Goal: Communication & Community: Answer question/provide support

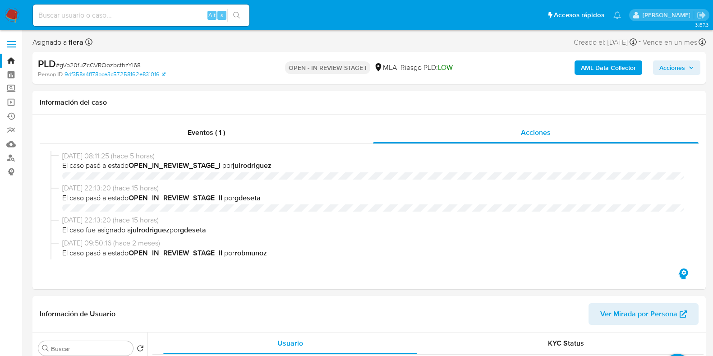
select select "10"
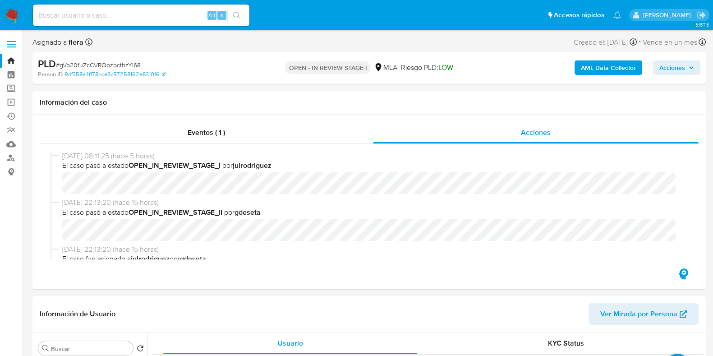
click at [11, 55] on link "Bandeja" at bounding box center [53, 61] width 107 height 14
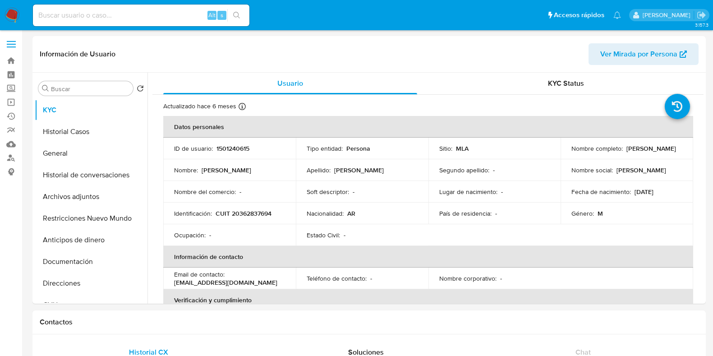
select select "10"
click at [108, 13] on input at bounding box center [141, 15] width 216 height 12
paste input "226353998"
type input "226353998"
select select "10"
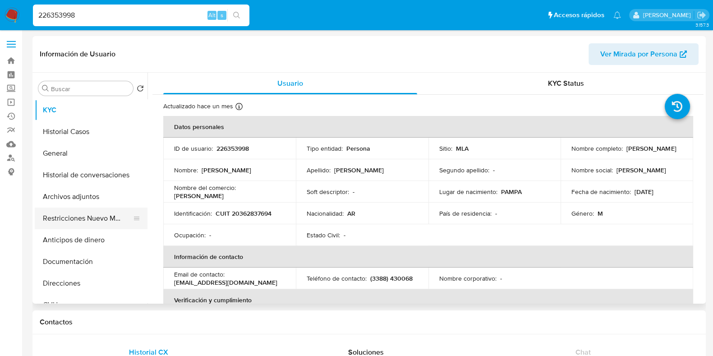
click at [66, 222] on button "Restricciones Nuevo Mundo" at bounding box center [87, 218] width 105 height 22
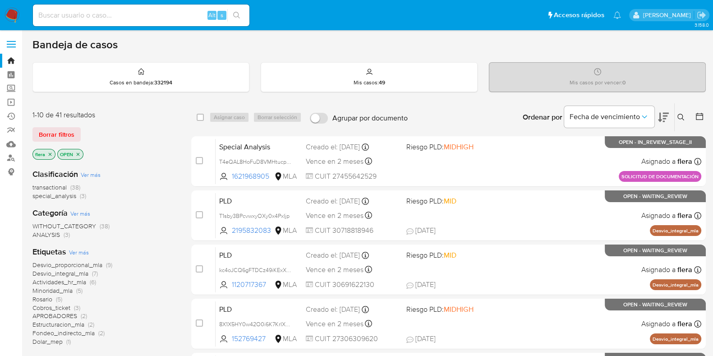
click at [679, 116] on icon at bounding box center [680, 117] width 7 height 7
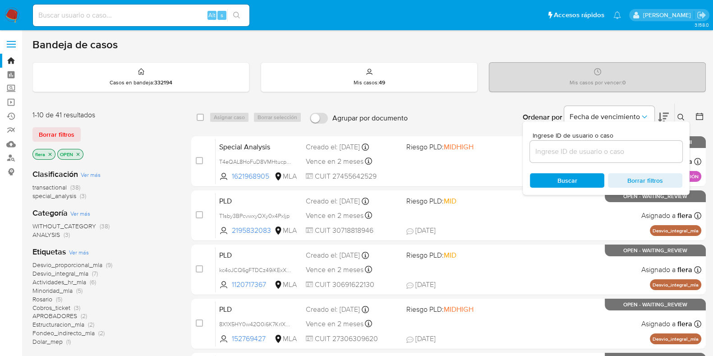
click at [577, 147] on input at bounding box center [606, 152] width 152 height 12
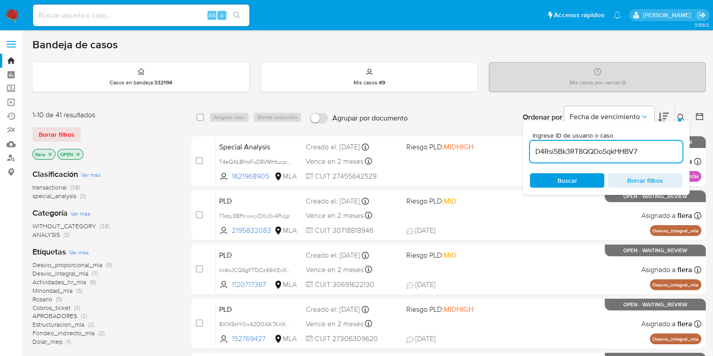
type input "D4Rsi5Bk3RT8QQDoSqkHHBV7"
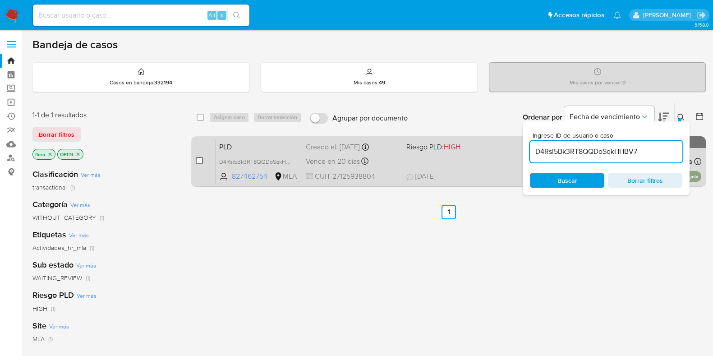
click at [198, 159] on input "checkbox" at bounding box center [199, 160] width 7 height 7
checkbox input "true"
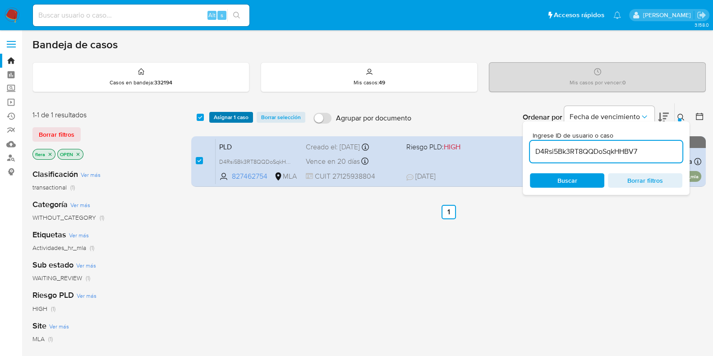
click at [238, 114] on span "Asignar 1 caso" at bounding box center [231, 117] width 35 height 9
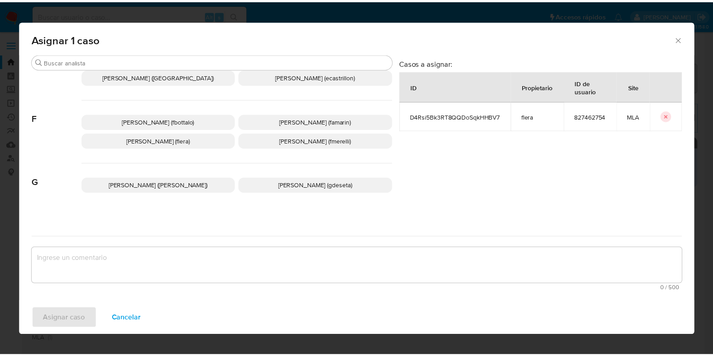
scroll to position [209, 0]
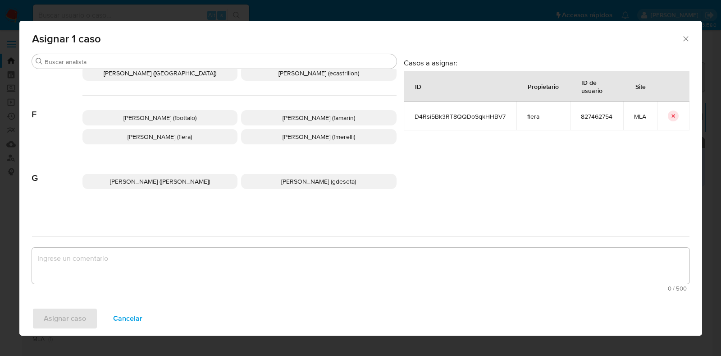
click at [192, 137] on span "Florencia Cecilia Lera (flera)" at bounding box center [160, 136] width 64 height 9
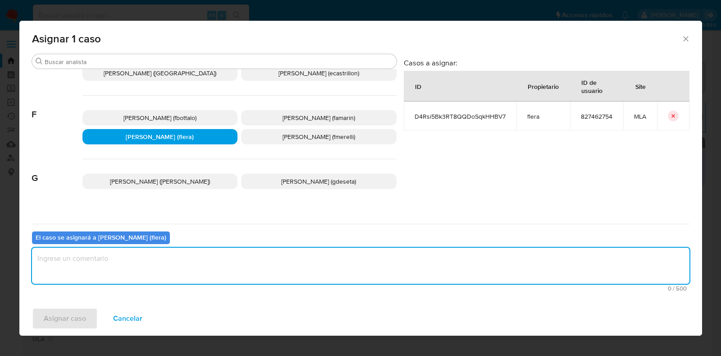
click at [217, 259] on textarea "assign-modal" at bounding box center [361, 265] width 658 height 36
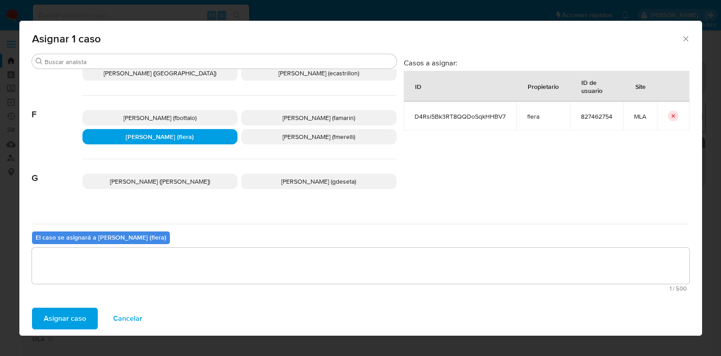
click at [72, 316] on span "Asignar caso" at bounding box center [65, 318] width 42 height 20
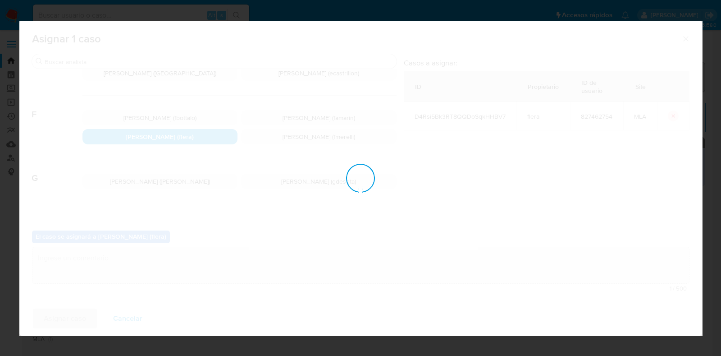
checkbox input "false"
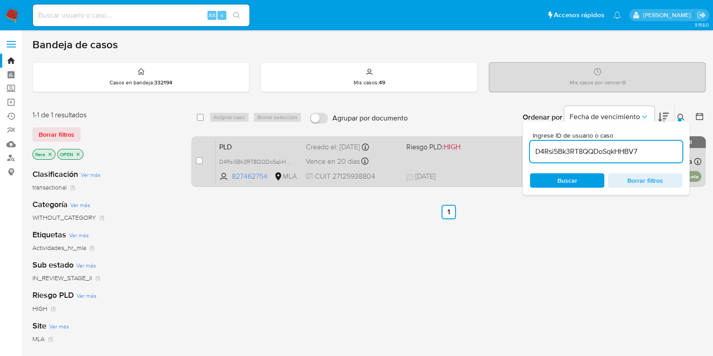
click at [272, 140] on span "PLD" at bounding box center [258, 146] width 79 height 12
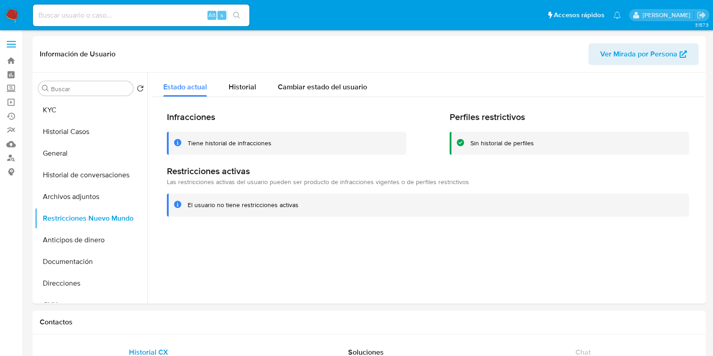
select select "10"
click at [127, 21] on input at bounding box center [141, 15] width 216 height 12
paste input "I52Yirh7256GrAeLYNAa6JLd"
type input "I52Yirh7256GrAeLYNAa6JLd"
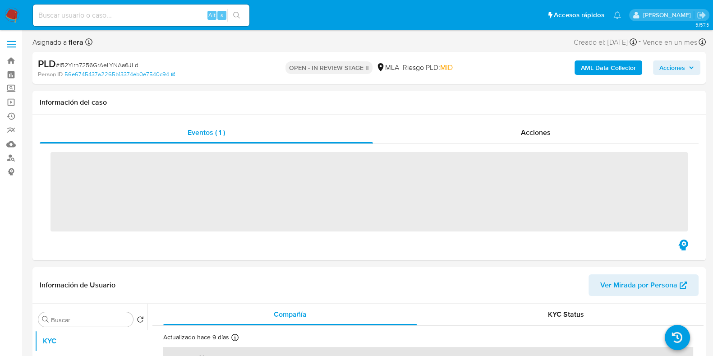
select select "10"
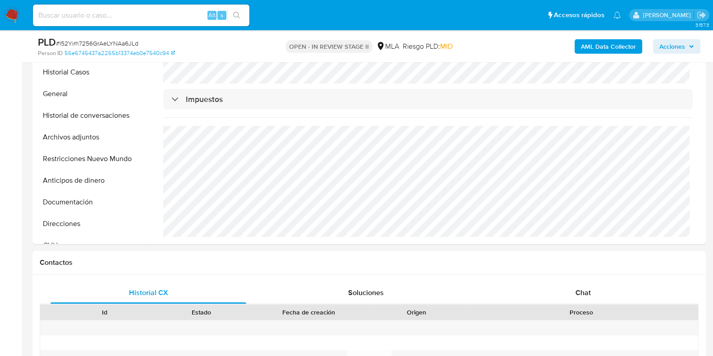
scroll to position [338, 0]
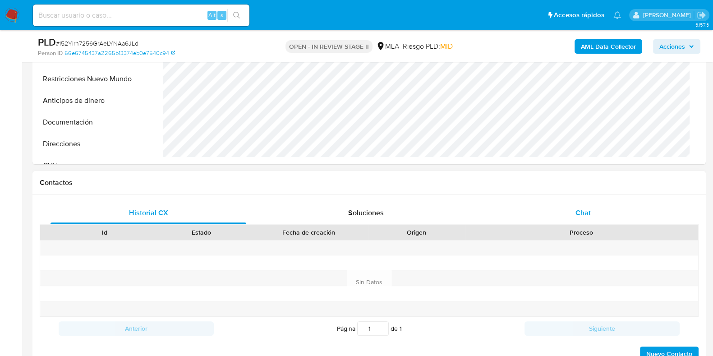
click at [583, 209] on span "Chat" at bounding box center [582, 212] width 15 height 10
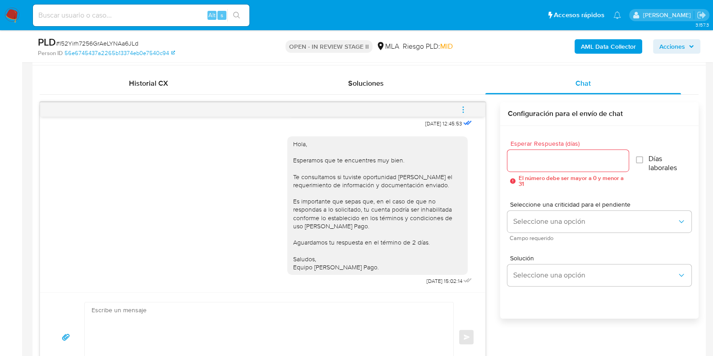
scroll to position [423, 0]
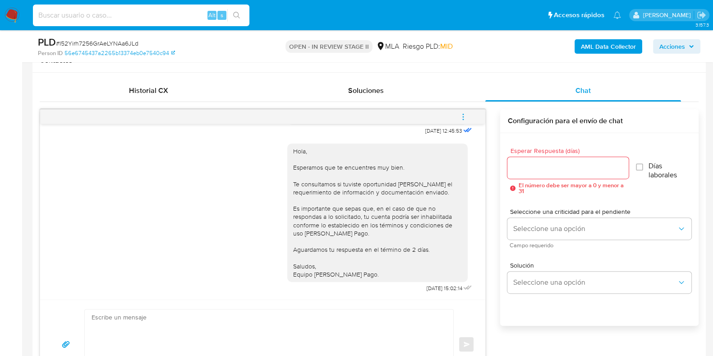
click at [143, 18] on input at bounding box center [141, 15] width 216 height 12
paste input "D4Rsi5Bk3RT8QQDoSqkHHBV7"
type input "D4Rsi5Bk3RT8QQDoSqkHHBV7"
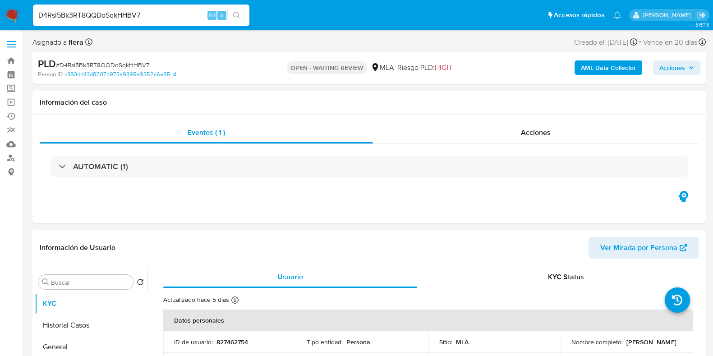
select select "10"
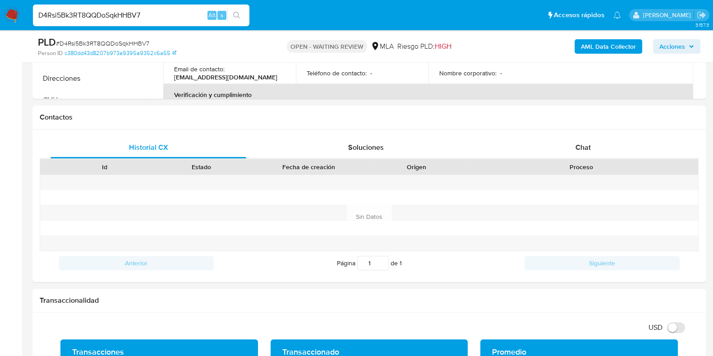
scroll to position [397, 0]
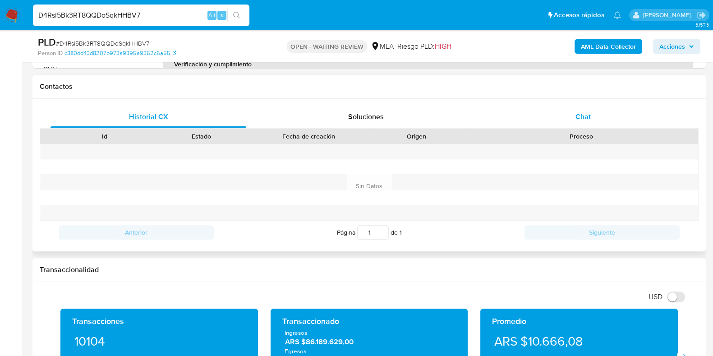
click at [593, 114] on div "Chat" at bounding box center [583, 117] width 196 height 22
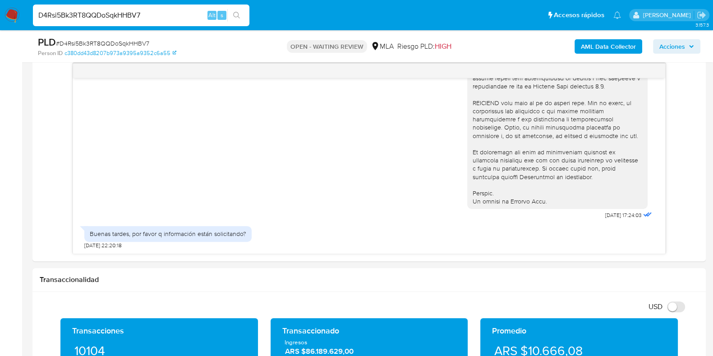
scroll to position [539, 0]
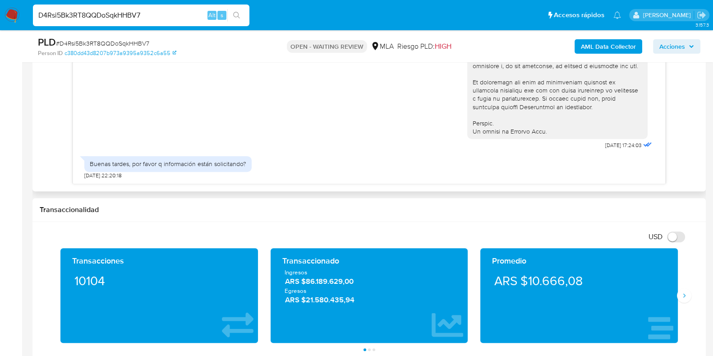
drag, startPoint x: 665, startPoint y: 140, endPoint x: 655, endPoint y: 147, distance: 12.0
click at [655, 147] on div "18/08/2025 17:24:03 Buenas tardes, por favor q información están solicitando? 1…" at bounding box center [369, 88] width 593 height 191
click at [683, 149] on div "18/08/2025 17:24:03 Buenas tardes, por favor q información están solicitando? 1…" at bounding box center [369, 88] width 659 height 191
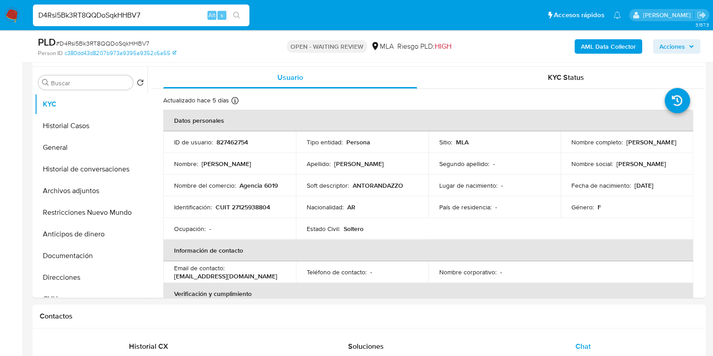
scroll to position [160, 0]
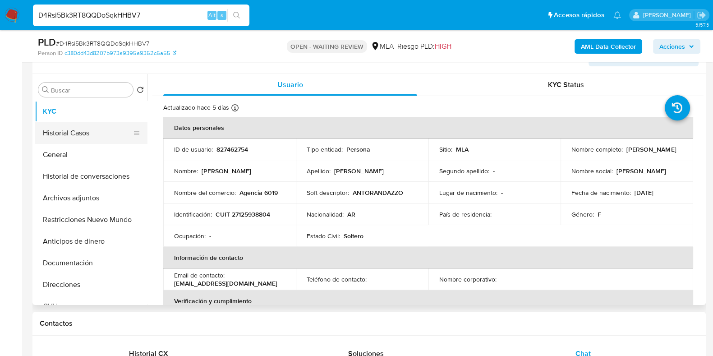
click at [86, 137] on button "Historial Casos" at bounding box center [87, 133] width 105 height 22
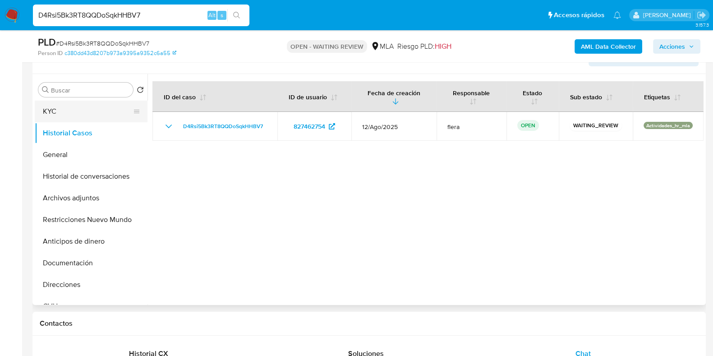
click at [72, 112] on button "KYC" at bounding box center [87, 112] width 105 height 22
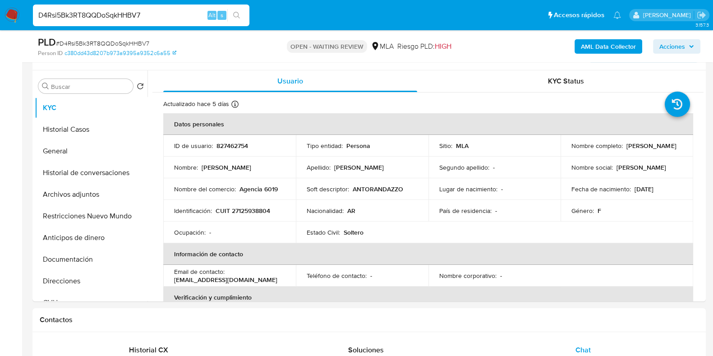
scroll to position [202, 0]
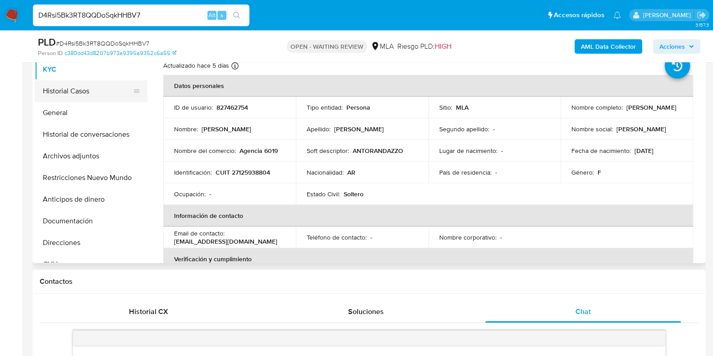
click at [73, 96] on button "Historial Casos" at bounding box center [87, 91] width 105 height 22
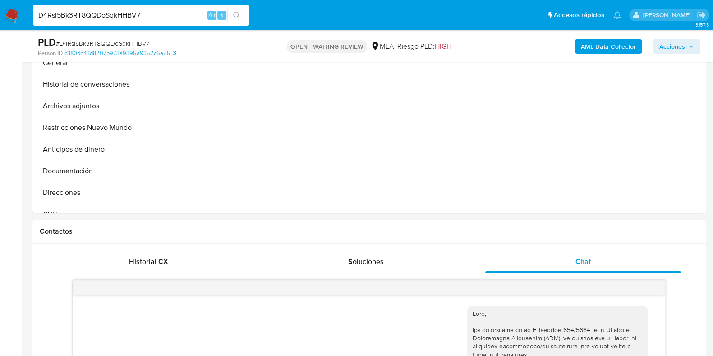
scroll to position [255, 0]
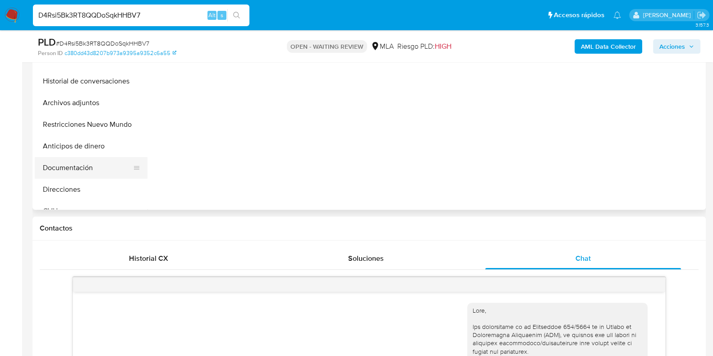
click at [84, 166] on button "Documentación" at bounding box center [87, 168] width 105 height 22
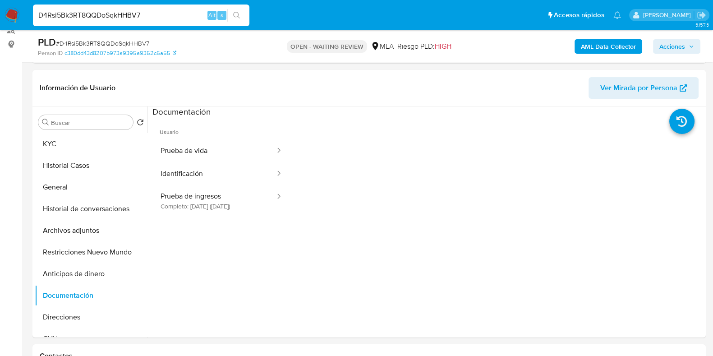
scroll to position [117, 0]
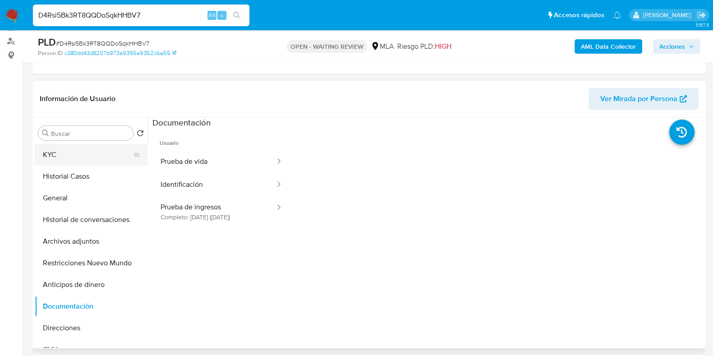
drag, startPoint x: 59, startPoint y: 165, endPoint x: 57, endPoint y: 159, distance: 7.0
click at [57, 159] on ul "KYC Historial Casos General Historial de conversaciones Archivos adjuntos Restr…" at bounding box center [91, 245] width 113 height 203
click at [57, 159] on button "KYC" at bounding box center [87, 155] width 105 height 22
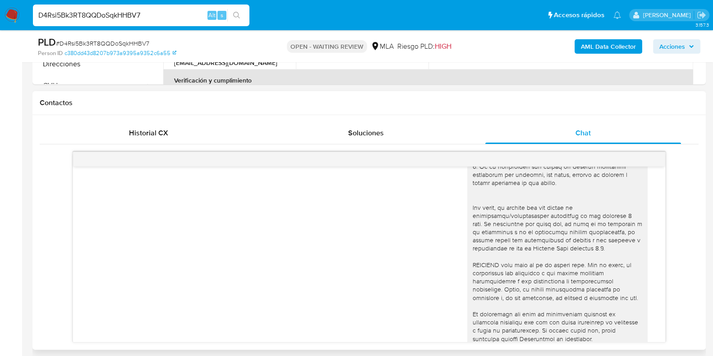
scroll to position [370, 0]
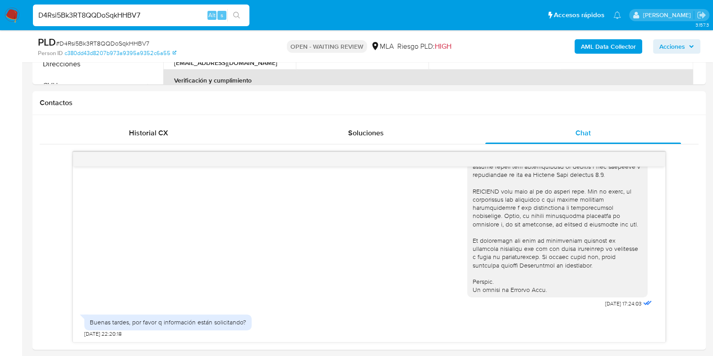
click at [98, 41] on span "# D4Rsi5Bk3RT8QQDoSqkHHBV7" at bounding box center [102, 43] width 93 height 9
copy span "D4Rsi5Bk3RT8QQDoSqkHHBV7"
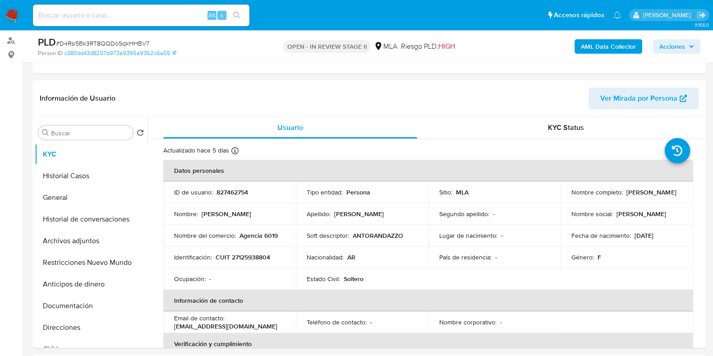
scroll to position [151, 0]
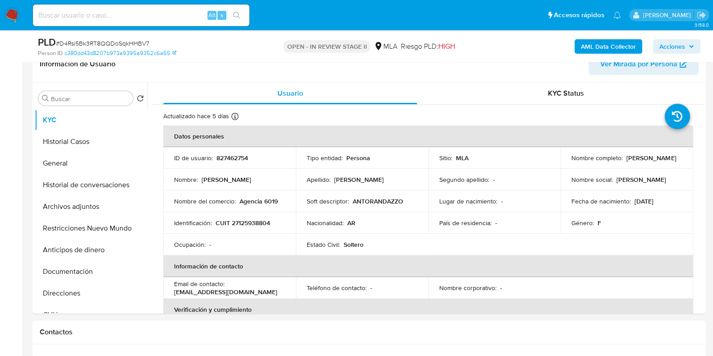
select select "10"
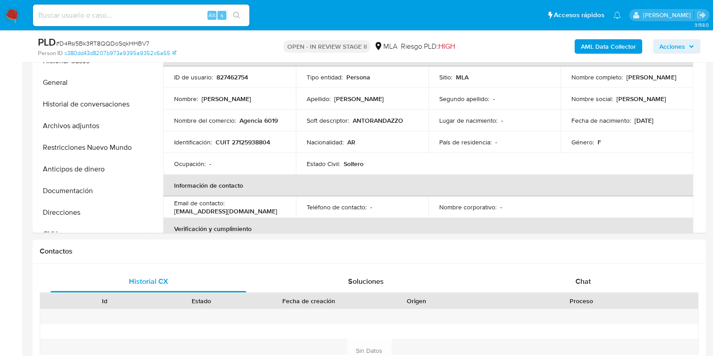
scroll to position [242, 0]
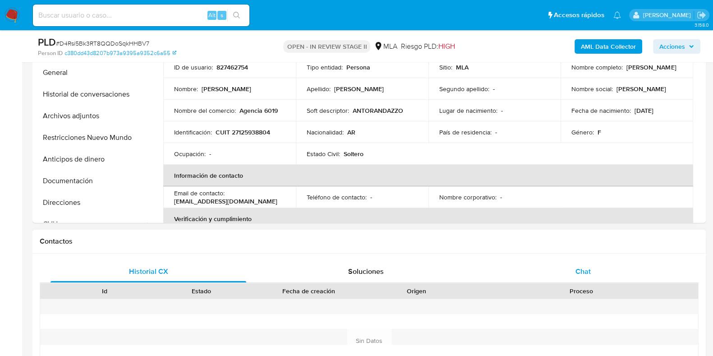
click at [580, 274] on span "Chat" at bounding box center [582, 271] width 15 height 10
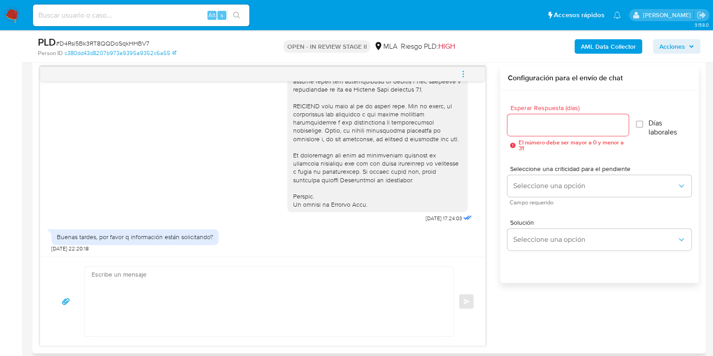
scroll to position [365, 0]
click at [316, 307] on textarea at bounding box center [267, 300] width 350 height 69
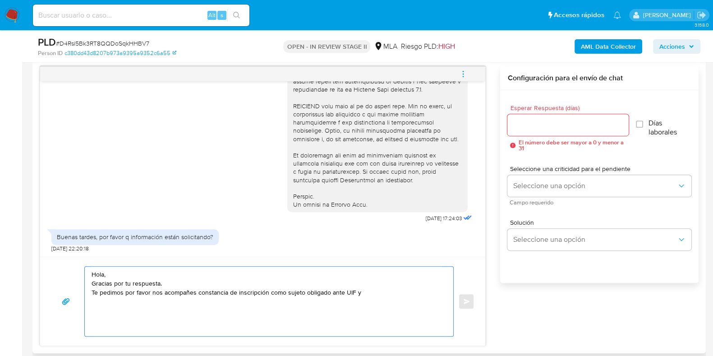
click at [95, 293] on textarea "Hola, Gracias por tu respuesta. Te pedimos por favor nos acompañes constancia d…" at bounding box center [267, 300] width 350 height 69
click at [199, 299] on textarea "Hola, Gracias por tu respuesta. De acuerdo a la actividad bajo la cual te encon…" at bounding box center [267, 300] width 350 height 69
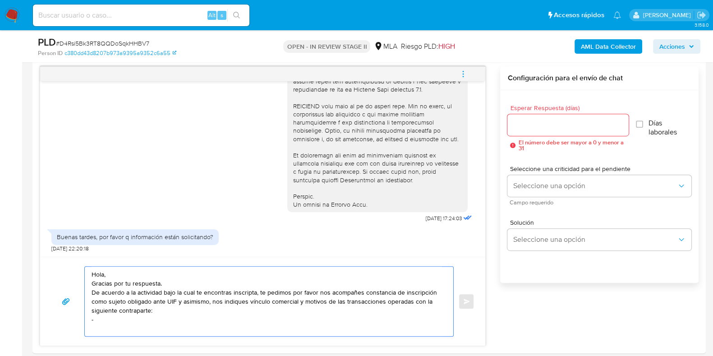
paste textarea "[PERSON_NAME]"
paste textarea "27125938316"
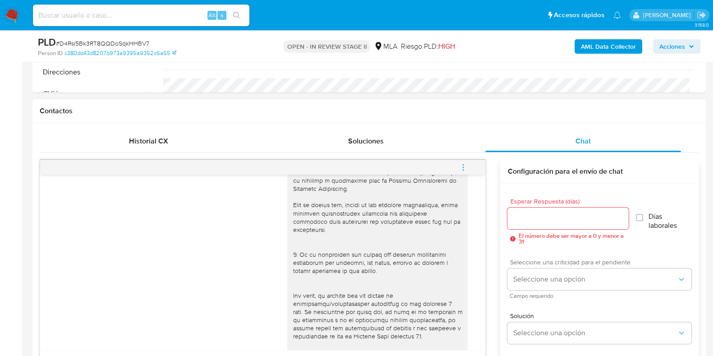
scroll to position [578, 0]
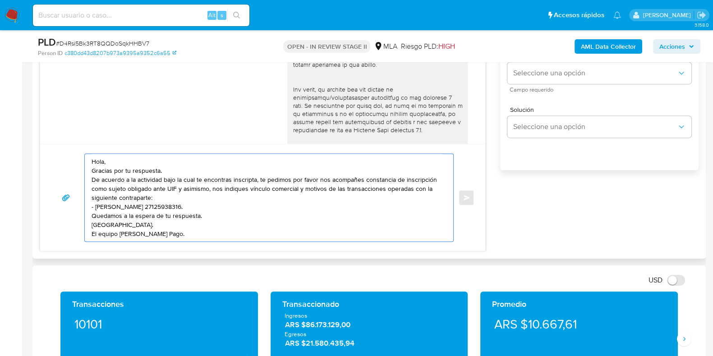
click at [102, 162] on textarea "Hola, Gracias por tu respuesta. De acuerdo a la actividad bajo la cual te encon…" at bounding box center [267, 197] width 350 height 87
click at [324, 190] on textarea "[PERSON_NAME], Gracias por tu respuesta. De acuerdo a la actividad bajo la cual…" at bounding box center [267, 197] width 350 height 87
click at [93, 215] on textarea "[PERSON_NAME], Gracias por tu respuesta. De acuerdo a la actividad bajo la cual…" at bounding box center [267, 197] width 350 height 87
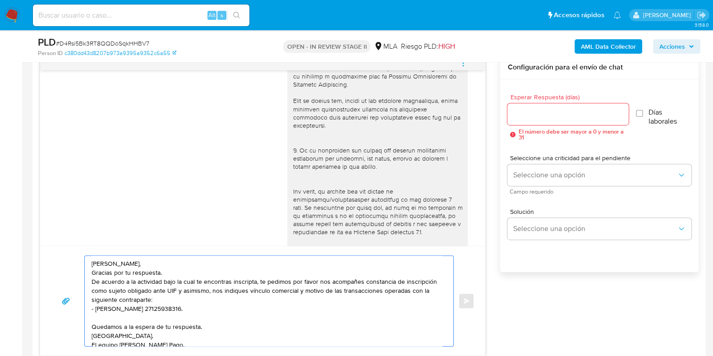
scroll to position [466, 0]
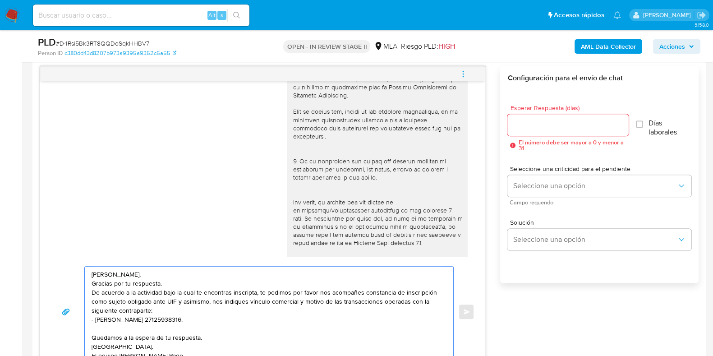
type textarea "[PERSON_NAME], Gracias por tu respuesta. De acuerdo a la actividad bajo la cual…"
click at [530, 114] on div at bounding box center [567, 125] width 121 height 22
click at [530, 121] on input "Esperar Respuesta (días)" at bounding box center [567, 125] width 121 height 12
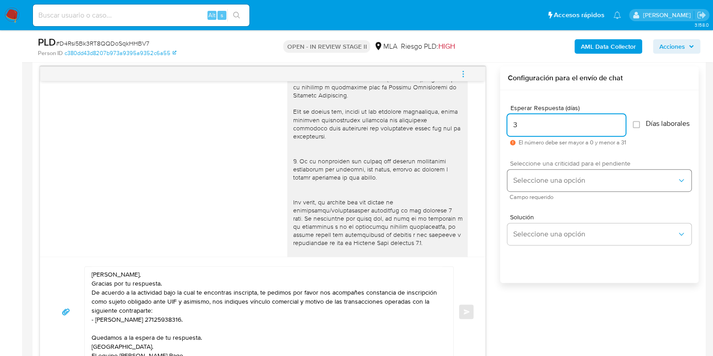
type input "3"
click at [532, 183] on span "Seleccione una opción" at bounding box center [595, 180] width 164 height 9
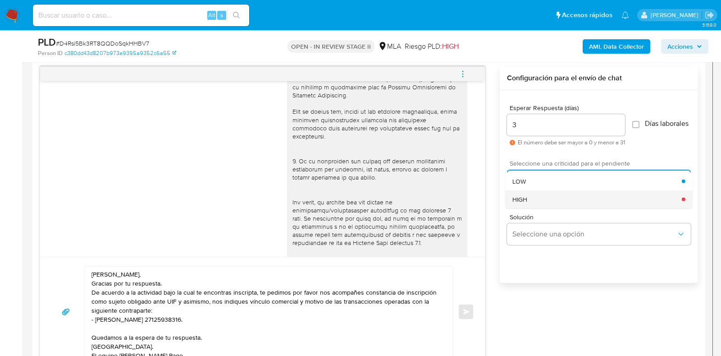
click at [534, 202] on div "HIGH" at bounding box center [597, 199] width 169 height 18
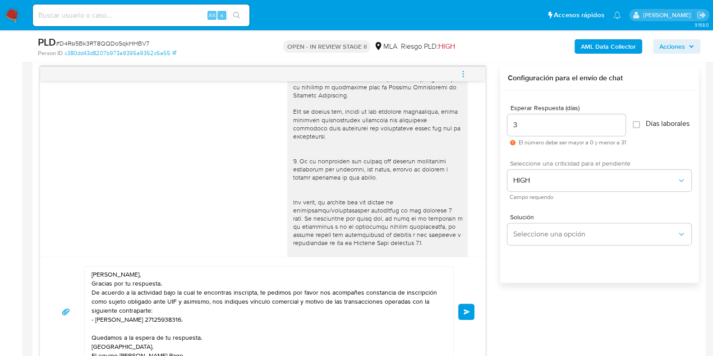
click at [472, 304] on button "Enviar" at bounding box center [466, 311] width 16 height 16
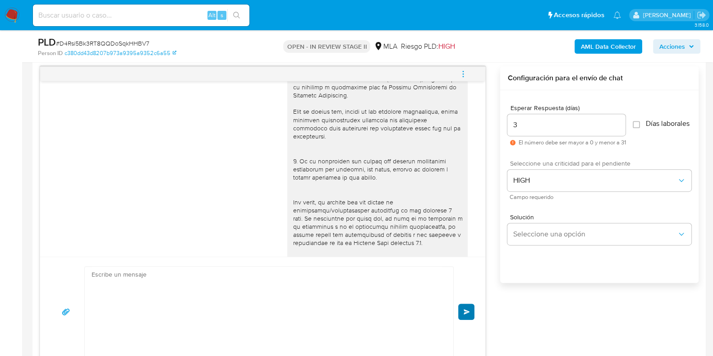
scroll to position [495, 0]
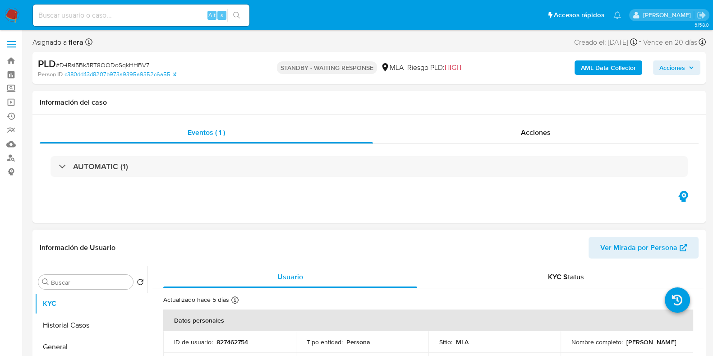
select select "10"
click at [115, 14] on input at bounding box center [141, 15] width 216 height 12
paste input "IrX9QSsyy6F34BXSGy1U9fQB"
type input "IrX9QSsyy6F34BXSGy1U9fQB"
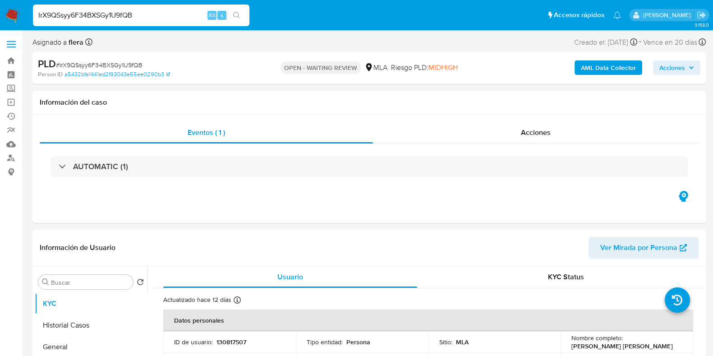
select select "10"
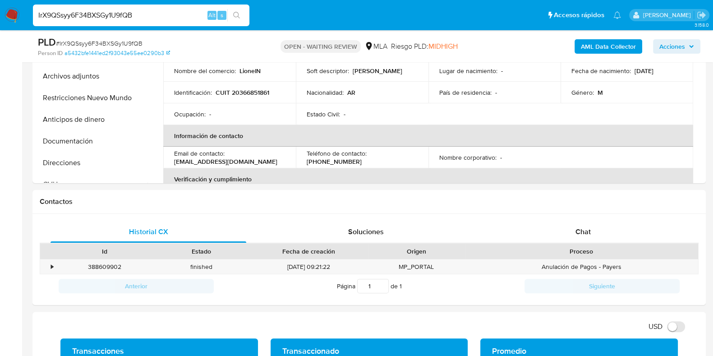
scroll to position [260, 0]
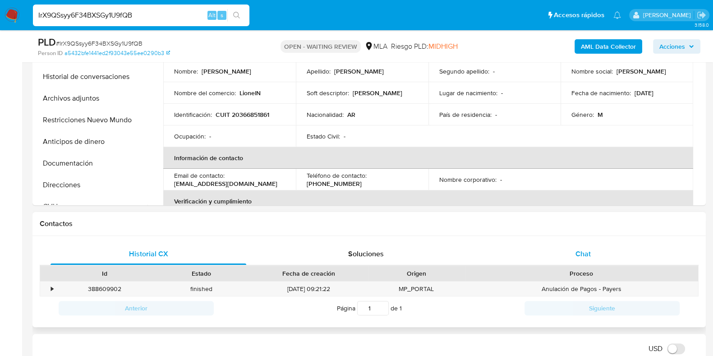
click at [599, 249] on div "Chat" at bounding box center [583, 254] width 196 height 22
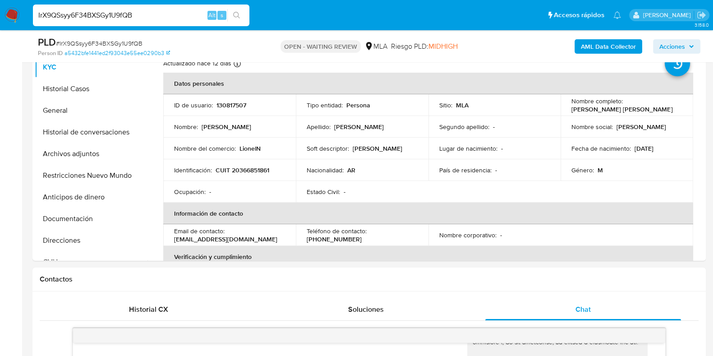
scroll to position [203, 0]
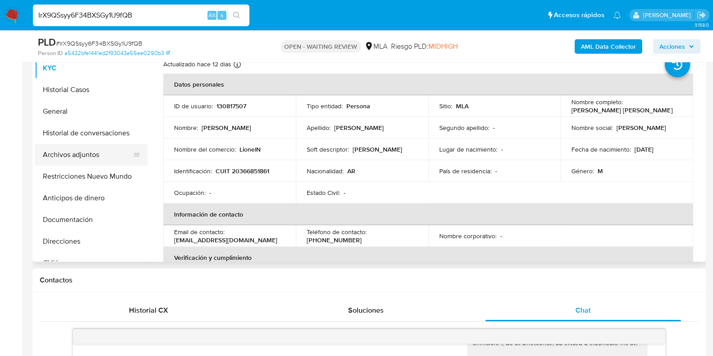
click at [58, 150] on button "Archivos adjuntos" at bounding box center [87, 155] width 105 height 22
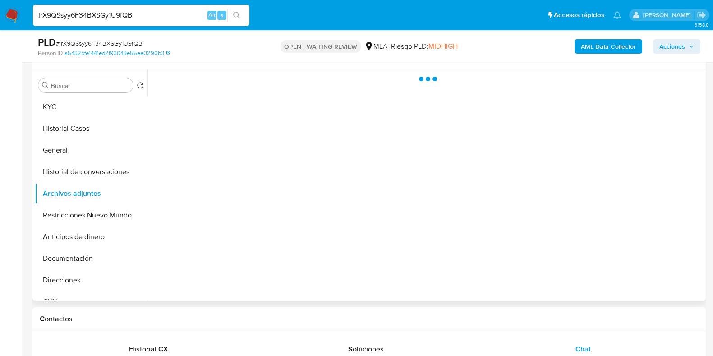
scroll to position [147, 0]
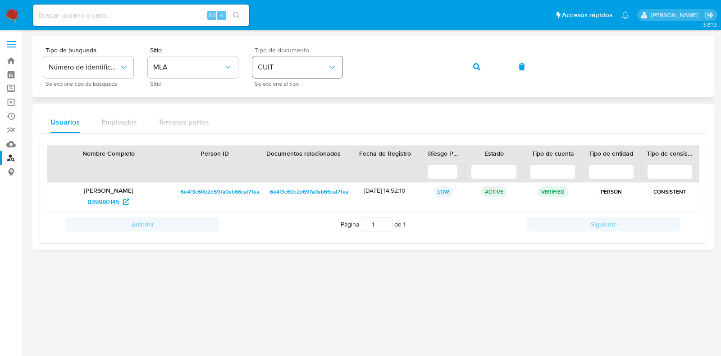
click at [331, 65] on div "Tipo de busqueda Número de identificación Seleccione tipo de búsqueda Sitio MLA…" at bounding box center [373, 66] width 660 height 39
click at [479, 69] on icon "button" at bounding box center [476, 66] width 7 height 7
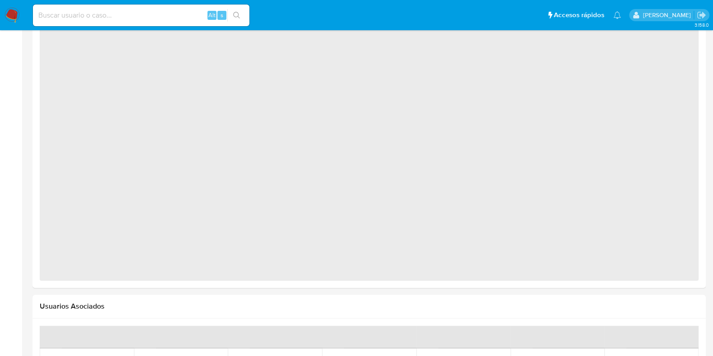
scroll to position [677, 0]
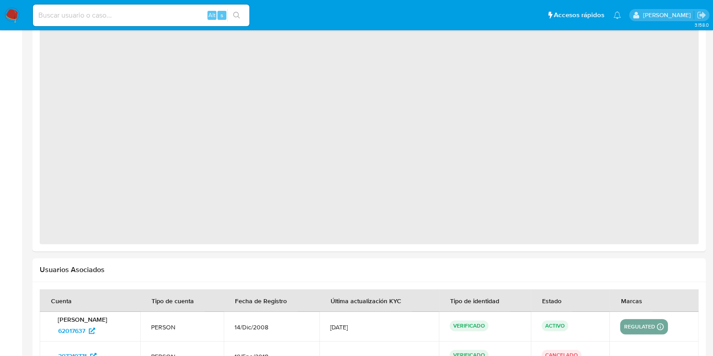
select select "10"
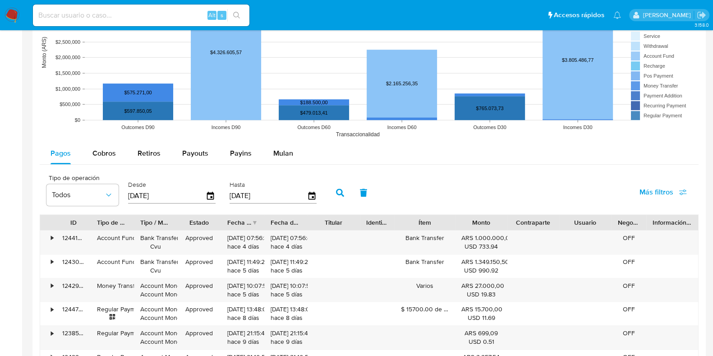
scroll to position [733, 0]
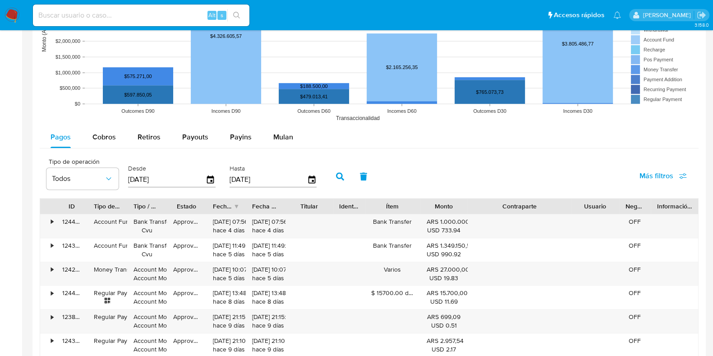
drag, startPoint x: 566, startPoint y: 204, endPoint x: 613, endPoint y: 202, distance: 47.4
click at [613, 202] on div "ID Tipo de operación Tipo / Método Estado Fecha de creación Fecha de aprobación…" at bounding box center [369, 205] width 658 height 15
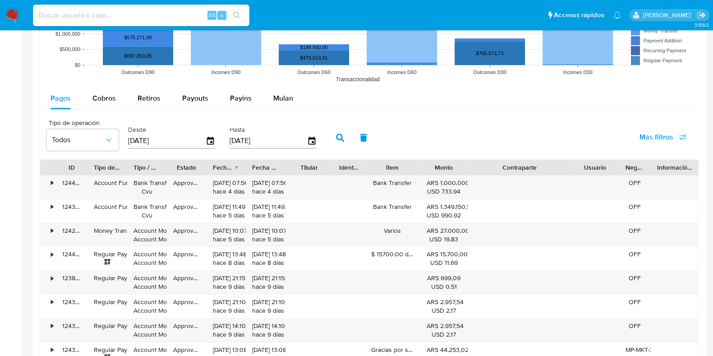
scroll to position [789, 0]
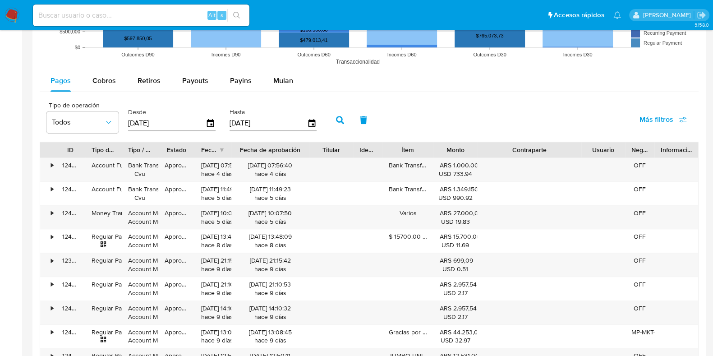
drag, startPoint x: 288, startPoint y: 146, endPoint x: 327, endPoint y: 150, distance: 38.5
click at [327, 150] on div "ID Tipo de operación Tipo / Método Estado Fecha de creación Fecha de aprobación…" at bounding box center [369, 149] width 658 height 15
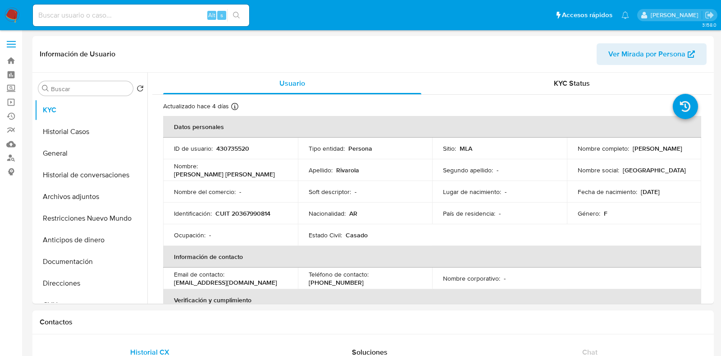
select select "10"
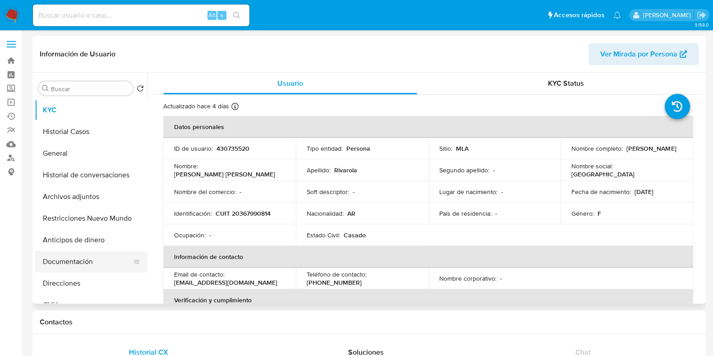
click at [67, 269] on button "Documentación" at bounding box center [87, 262] width 105 height 22
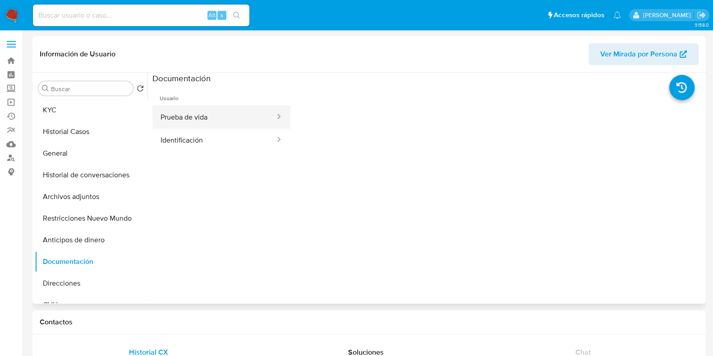
click at [174, 115] on button "Prueba de vida" at bounding box center [214, 116] width 124 height 23
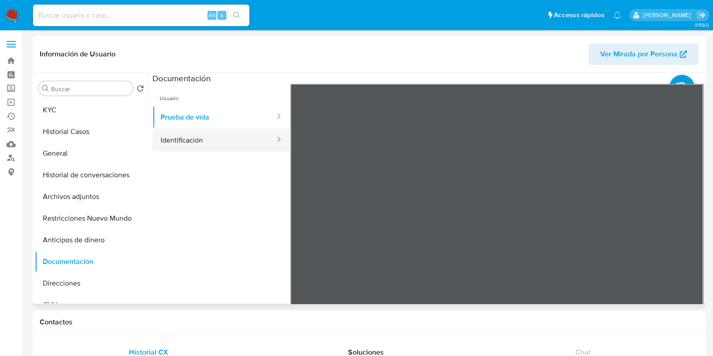
click at [176, 140] on button "Identificación" at bounding box center [214, 139] width 124 height 23
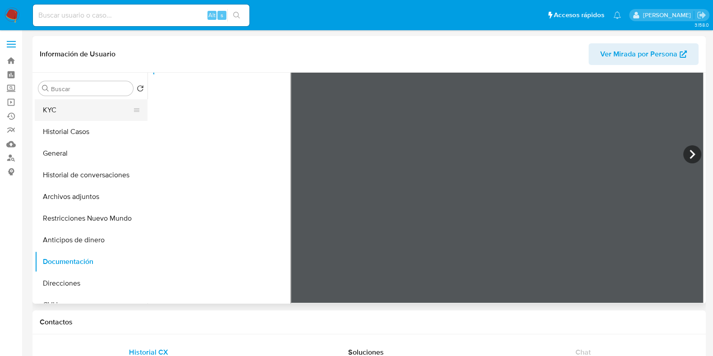
click at [67, 112] on button "KYC" at bounding box center [87, 110] width 105 height 22
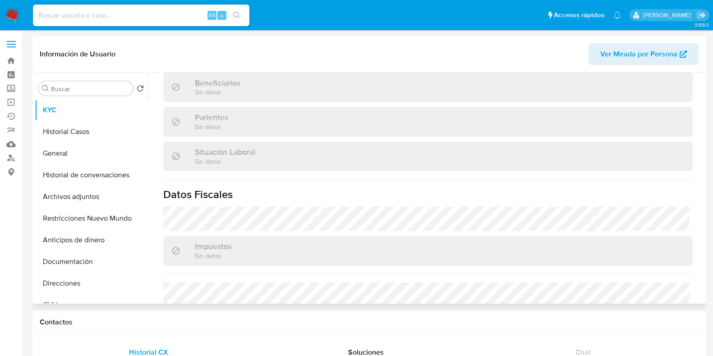
scroll to position [450, 0]
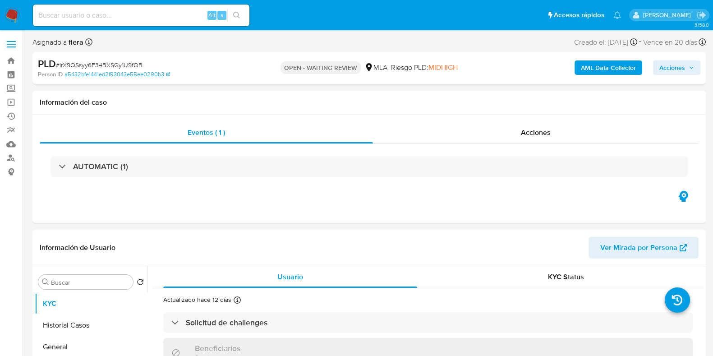
select select "10"
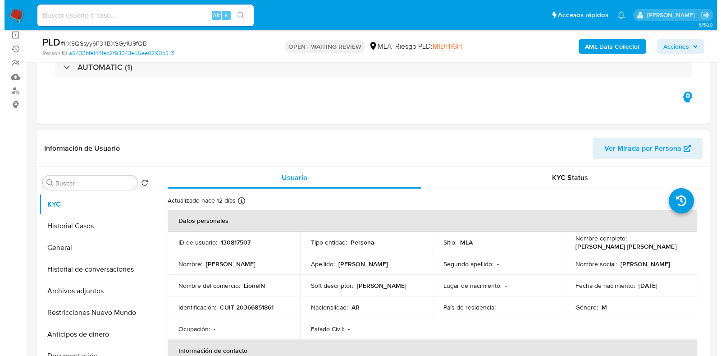
scroll to position [112, 0]
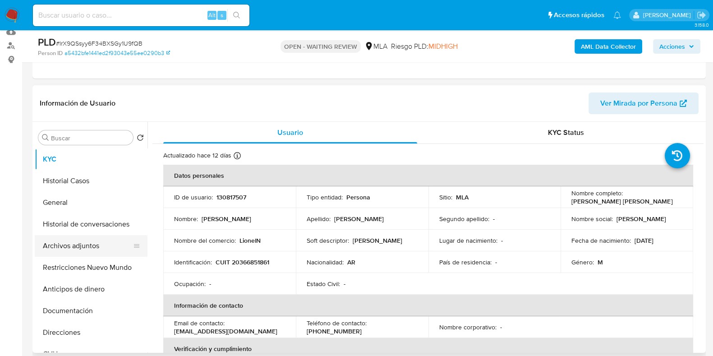
click at [82, 241] on button "Archivos adjuntos" at bounding box center [87, 246] width 105 height 22
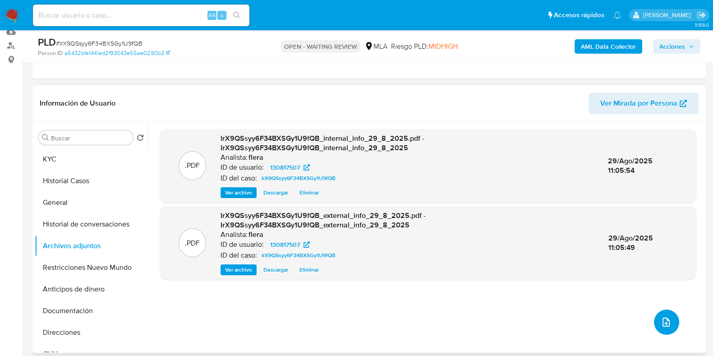
click at [666, 321] on icon "upload-file" at bounding box center [665, 321] width 7 height 9
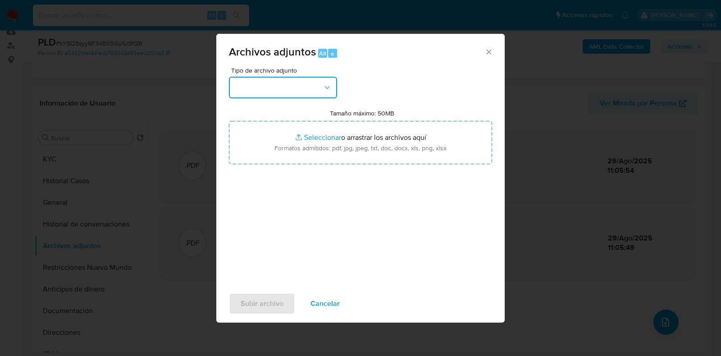
click at [311, 94] on button "button" at bounding box center [283, 88] width 108 height 22
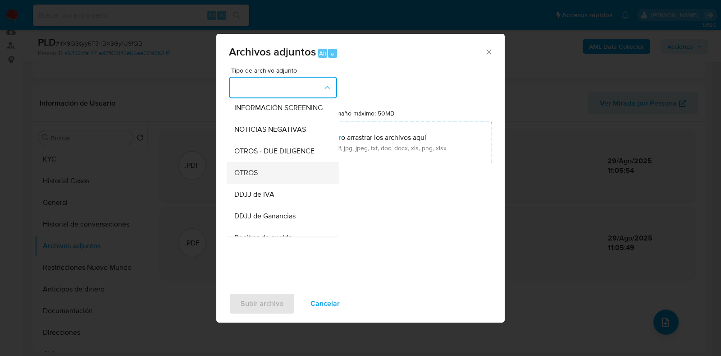
click at [284, 182] on div "OTROS" at bounding box center [280, 173] width 92 height 22
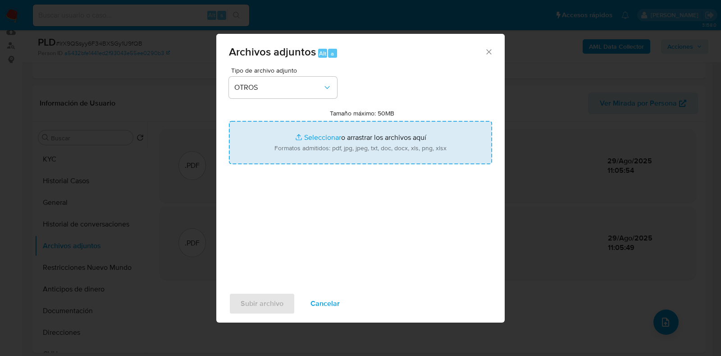
type input "C:\fakepath\Movimientos-Aladdin- Lionel David Nudelman.xlsx"
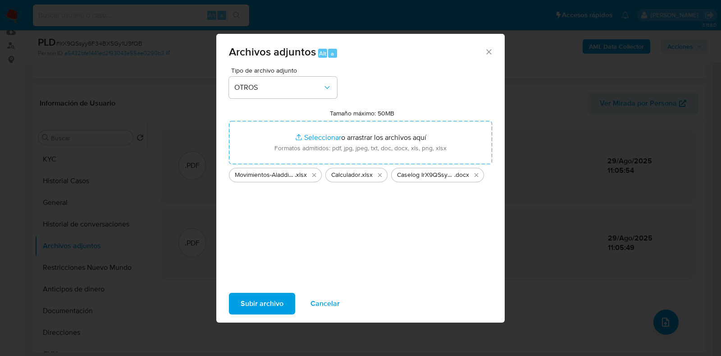
click at [246, 305] on span "Subir archivo" at bounding box center [262, 303] width 43 height 20
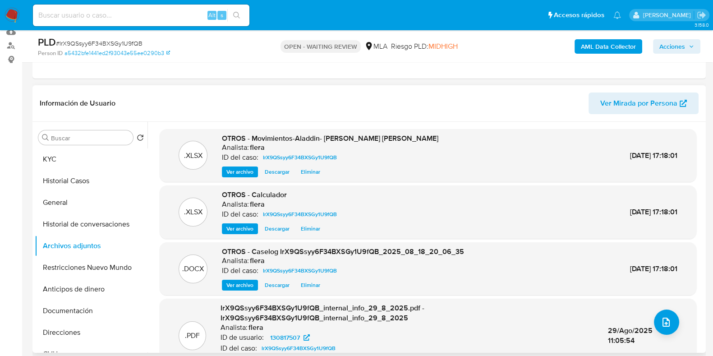
click at [674, 327] on div ".PDF IrX9QSsyy6F34BXSGy1U9fQB_internal_info_29_8_2025.pdf - IrX9QSsyy6F34BXSGy1…" at bounding box center [427, 335] width 527 height 64
click at [668, 325] on button "upload-file" at bounding box center [666, 321] width 25 height 25
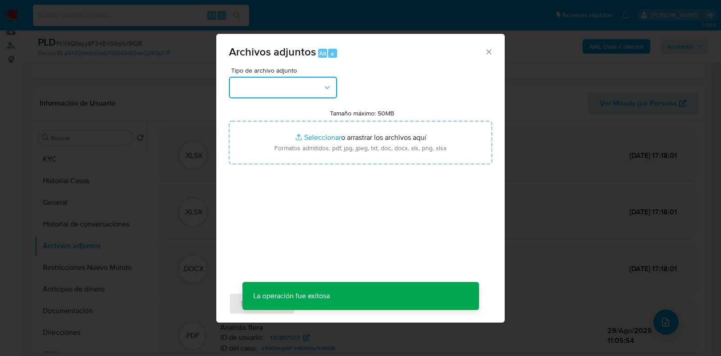
click at [266, 84] on button "button" at bounding box center [283, 88] width 108 height 22
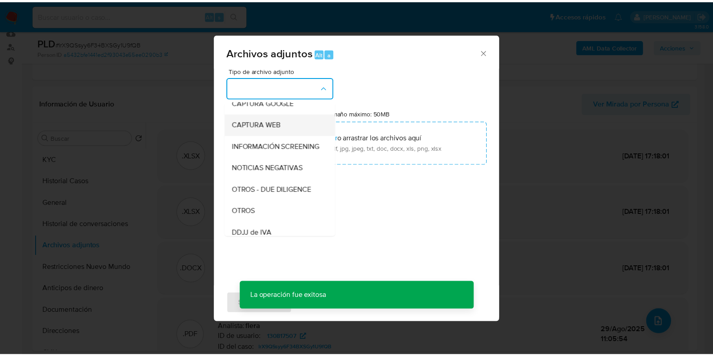
scroll to position [169, 0]
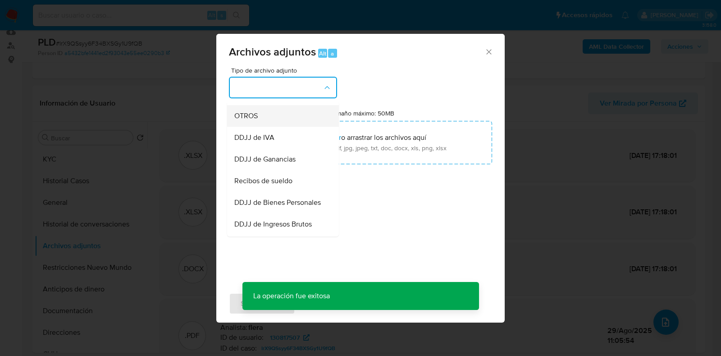
click at [257, 120] on span "OTROS" at bounding box center [245, 115] width 23 height 9
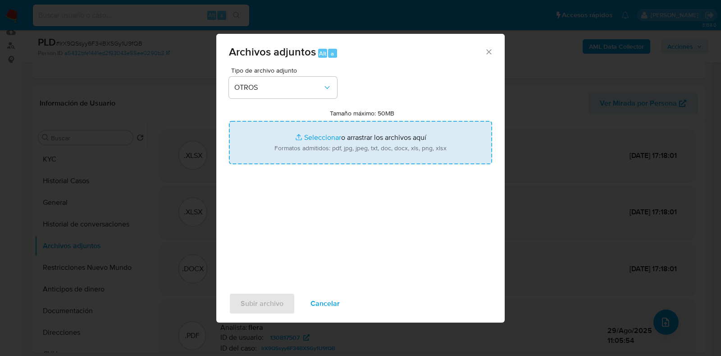
type input "C:\fakepath\Recibo de sueldo mayo 2025.pdf"
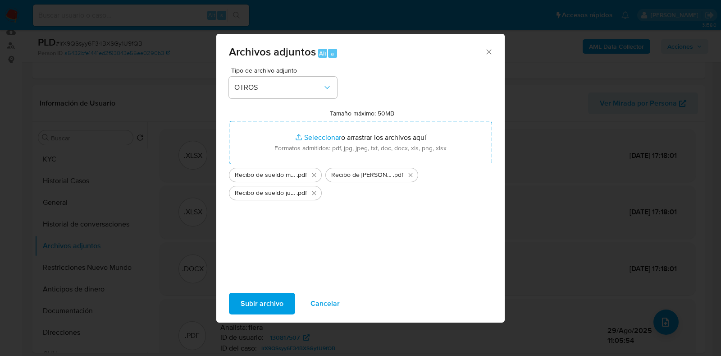
click at [259, 301] on span "Subir archivo" at bounding box center [262, 303] width 43 height 20
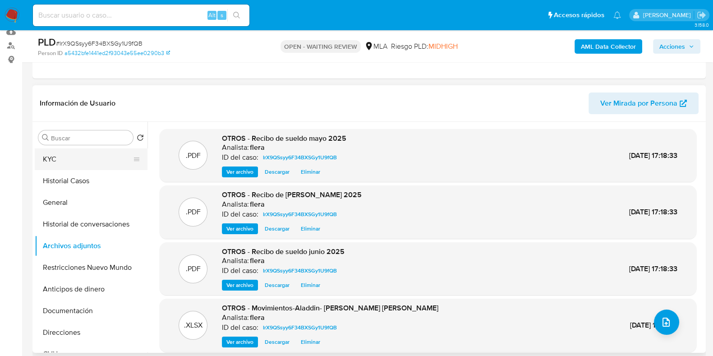
click at [83, 153] on button "KYC" at bounding box center [87, 159] width 105 height 22
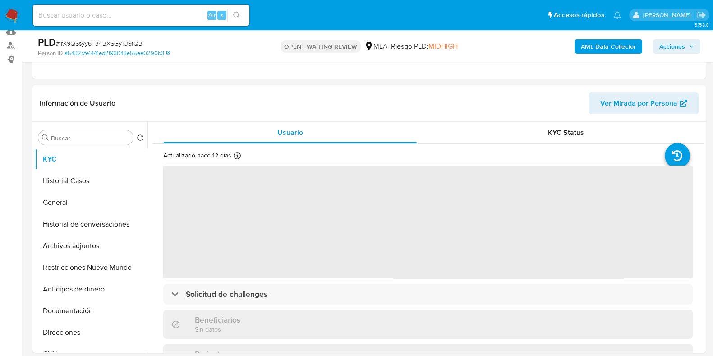
click at [121, 41] on span "# IrX9QSsyy6F34BXSGy1U9fQB" at bounding box center [99, 43] width 87 height 9
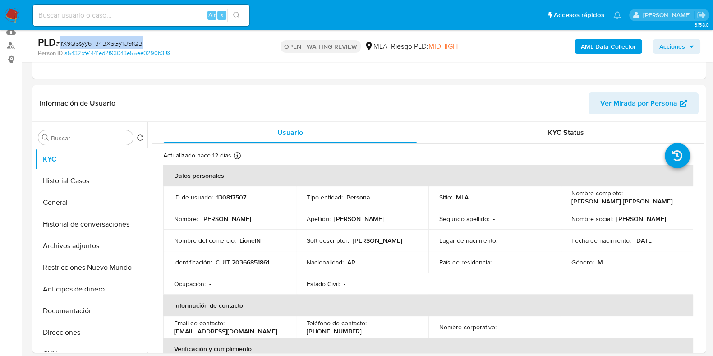
copy span "IrX9QSsyy6F34BXSGy1U9fQB"
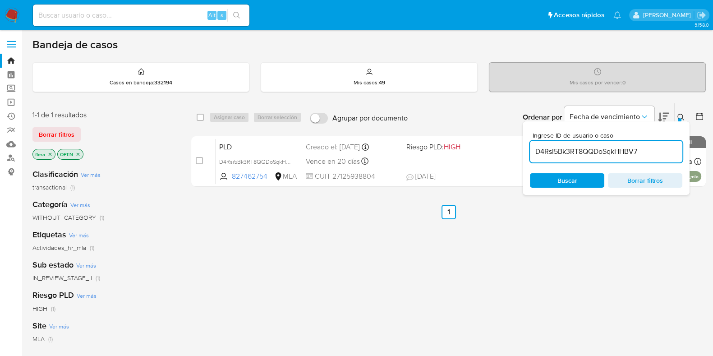
click at [581, 152] on input "D4Rsi5Bk3RT8QQDoSqkHHBV7" at bounding box center [606, 152] width 152 height 12
paste input "IrX9QSsyy6F34BXSGy1U9fQB"
type input "IrX9QSsyy6F34BXSGy1U9fQB"
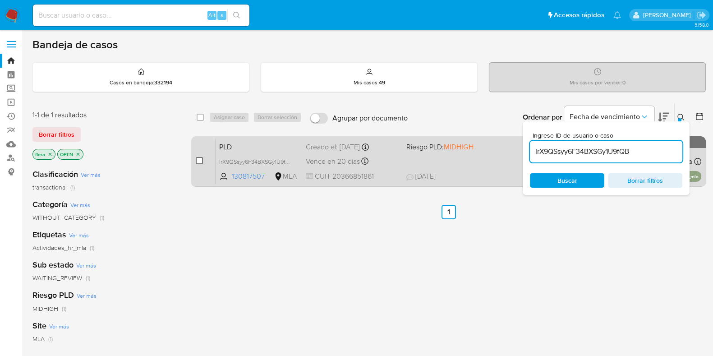
click at [202, 161] on input "checkbox" at bounding box center [199, 160] width 7 height 7
checkbox input "true"
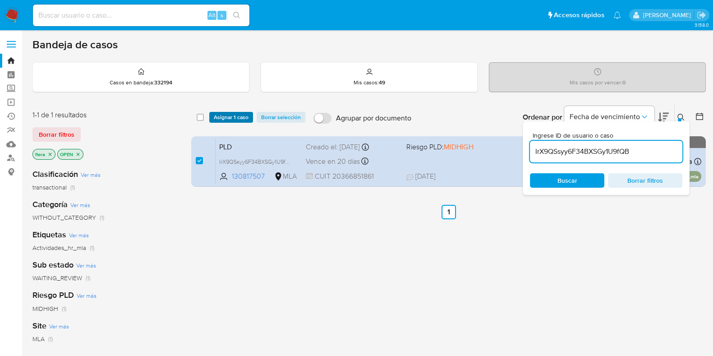
click at [241, 119] on span "Asignar 1 caso" at bounding box center [231, 117] width 35 height 9
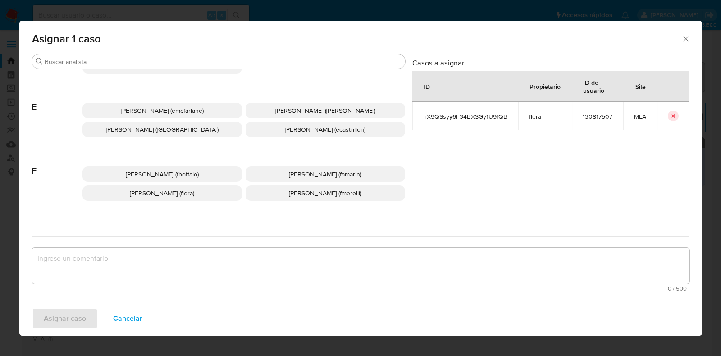
scroll to position [169, 0]
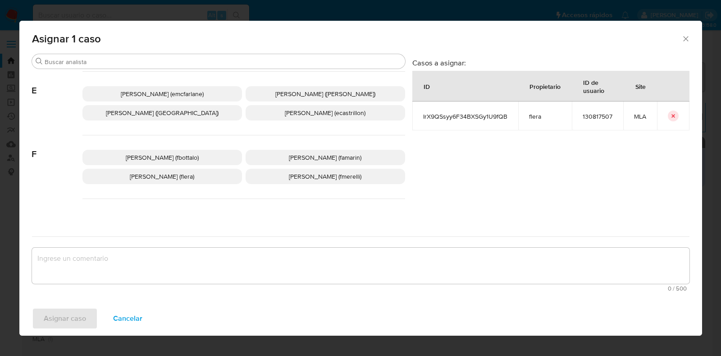
click at [203, 174] on p "[PERSON_NAME] (flera)" at bounding box center [162, 176] width 160 height 15
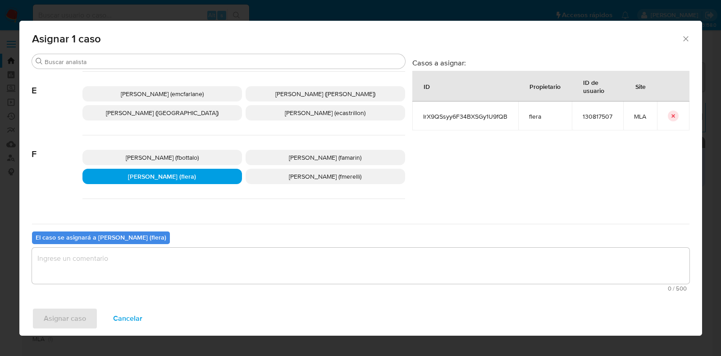
click at [211, 250] on textarea "assign-modal" at bounding box center [361, 265] width 658 height 36
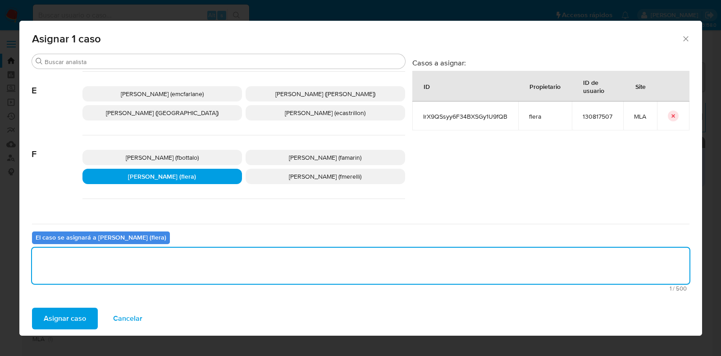
click at [85, 319] on button "Asignar caso" at bounding box center [65, 318] width 66 height 22
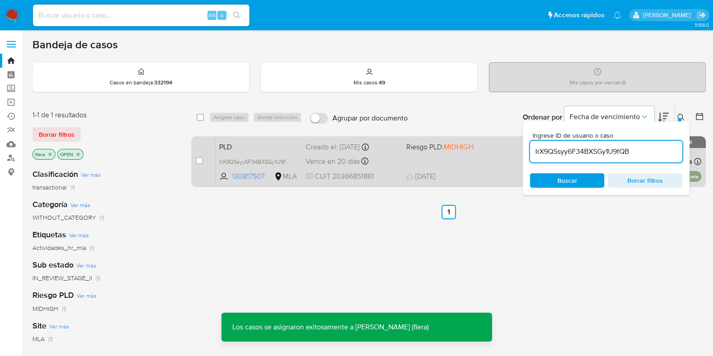
click at [279, 149] on span "PLD" at bounding box center [258, 146] width 79 height 12
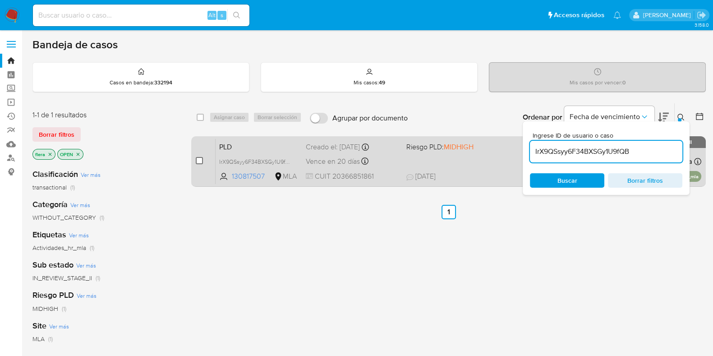
click at [198, 160] on input "checkbox" at bounding box center [199, 160] width 7 height 7
checkbox input "true"
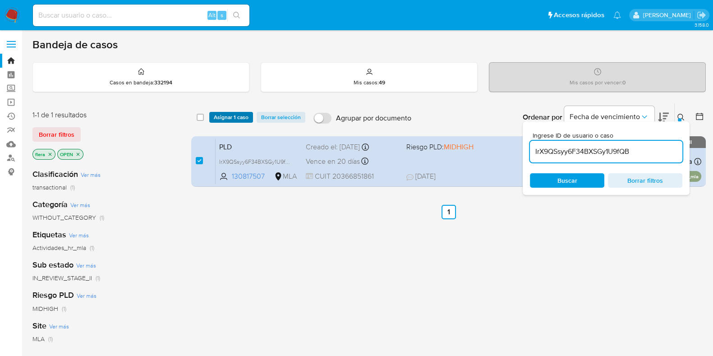
click at [230, 115] on span "Asignar 1 caso" at bounding box center [231, 117] width 35 height 9
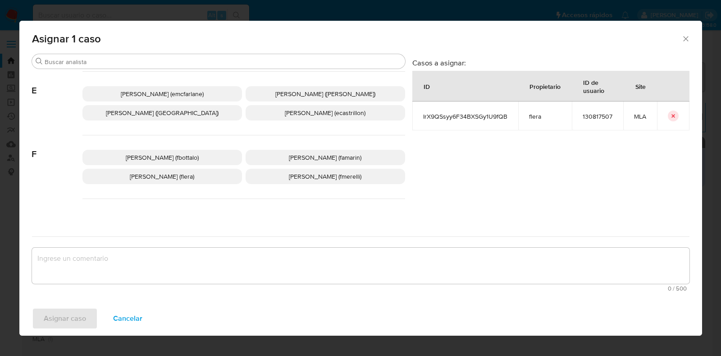
click at [176, 178] on span "[PERSON_NAME] (flera)" at bounding box center [162, 176] width 64 height 9
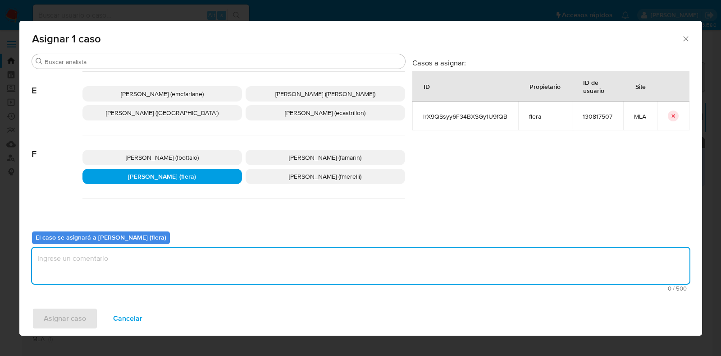
click at [185, 258] on textarea "assign-modal" at bounding box center [361, 265] width 658 height 36
click at [83, 317] on span "Asignar caso" at bounding box center [65, 318] width 42 height 20
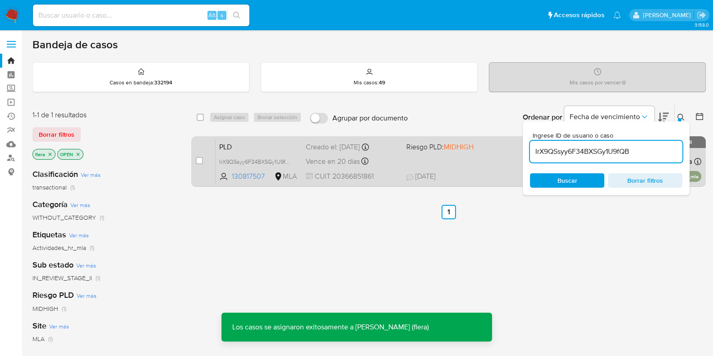
click at [259, 149] on span "PLD" at bounding box center [258, 146] width 79 height 12
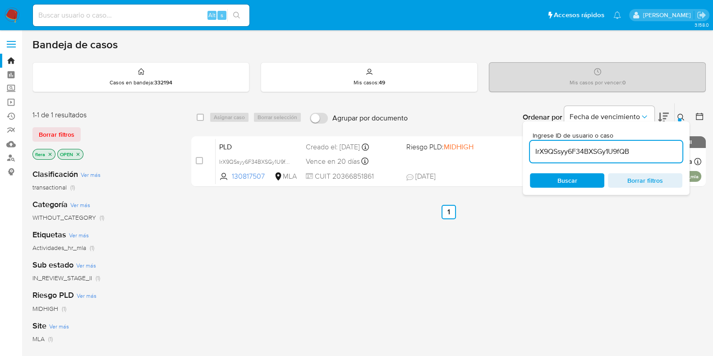
click at [575, 151] on input "IrX9QSsyy6F34BXSGy1U9fQB" at bounding box center [606, 152] width 152 height 12
paste input "VMvv4UidPBZVSHPMPg8Rb89y"
type input "VMvv4UidPBZVSHPMPg8Rb89y"
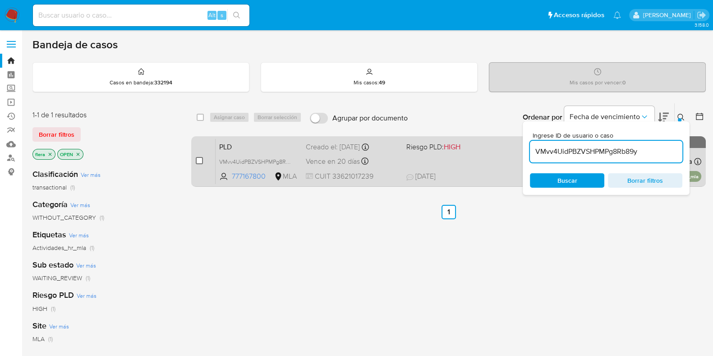
click at [201, 159] on input "checkbox" at bounding box center [199, 160] width 7 height 7
checkbox input "true"
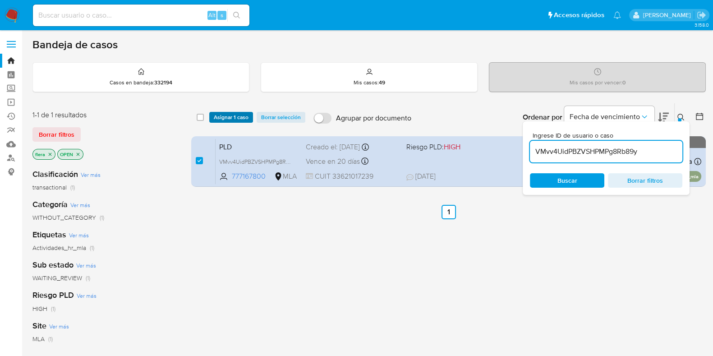
click at [241, 118] on span "Asignar 1 caso" at bounding box center [231, 117] width 35 height 9
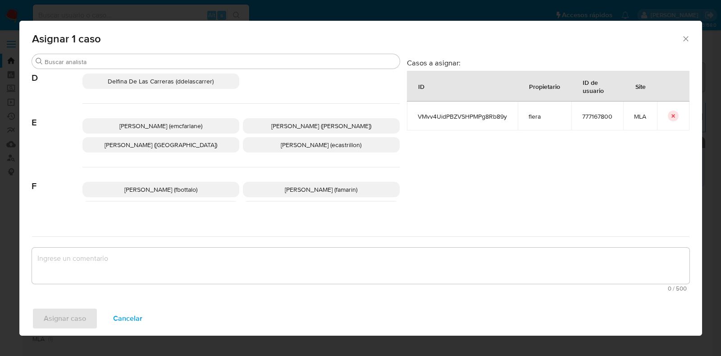
scroll to position [169, 0]
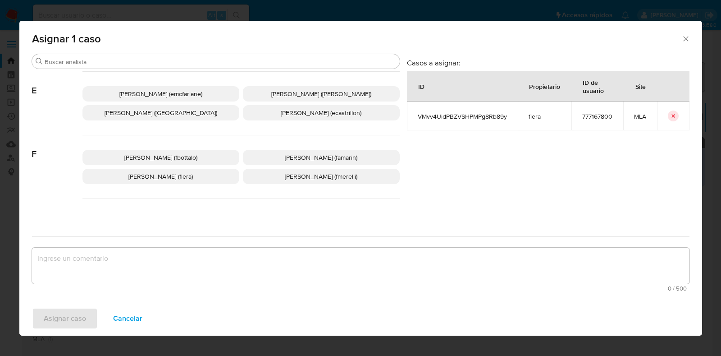
click at [164, 177] on span "Florencia Cecilia Lera (flera)" at bounding box center [160, 176] width 64 height 9
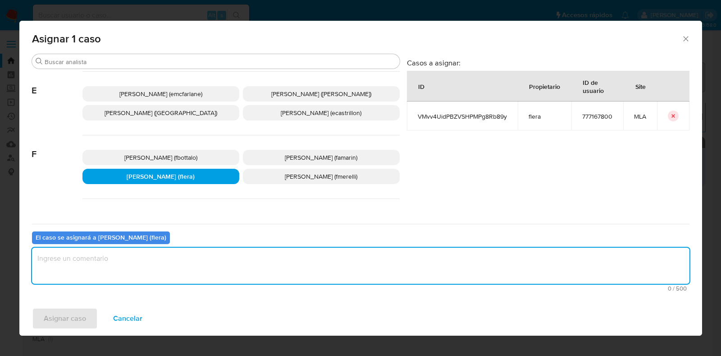
click at [160, 255] on textarea "assign-modal" at bounding box center [361, 265] width 658 height 36
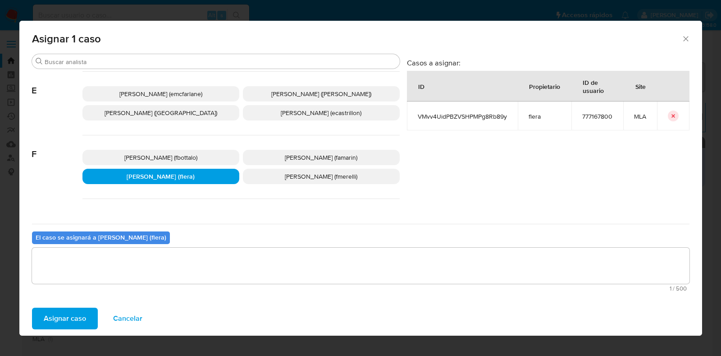
click at [72, 319] on span "Asignar caso" at bounding box center [65, 318] width 42 height 20
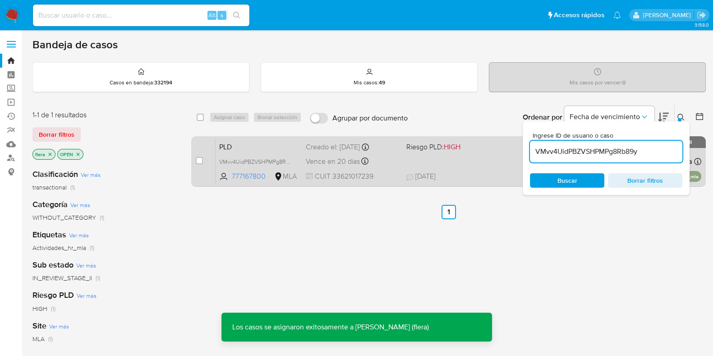
click at [258, 147] on span "PLD" at bounding box center [258, 146] width 79 height 12
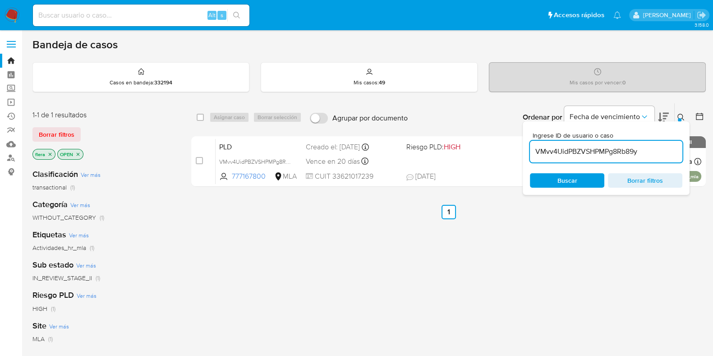
click at [604, 150] on input "VMvv4UidPBZVSHPMPg8Rb89y" at bounding box center [606, 152] width 152 height 12
paste input "wdA7C0edCSWL8sx20kYIB2LS"
type input "wdA7C0edCSWL8sx20kYIB2LS"
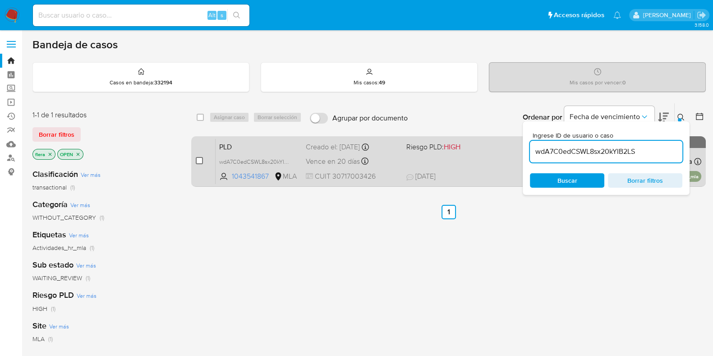
click at [198, 160] on input "checkbox" at bounding box center [199, 160] width 7 height 7
checkbox input "true"
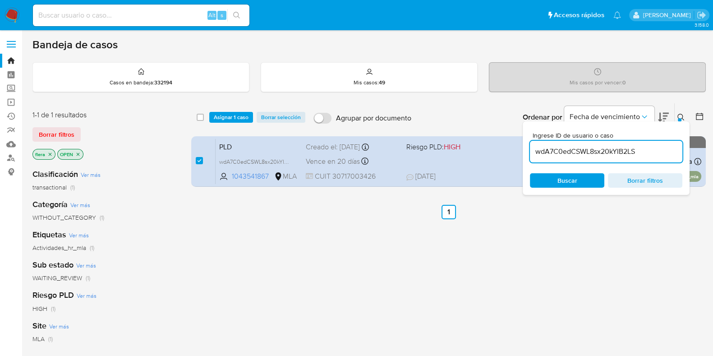
click at [237, 110] on div "select-all-cases-checkbox Asignar 1 caso Borrar selección Agrupar por documento…" at bounding box center [448, 117] width 514 height 28
click at [237, 113] on span "Asignar 1 caso" at bounding box center [231, 117] width 35 height 9
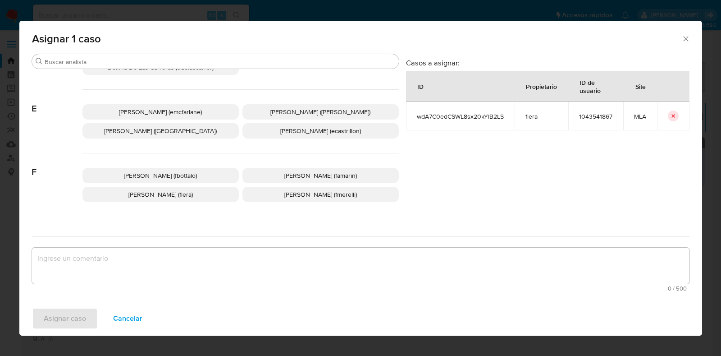
scroll to position [169, 0]
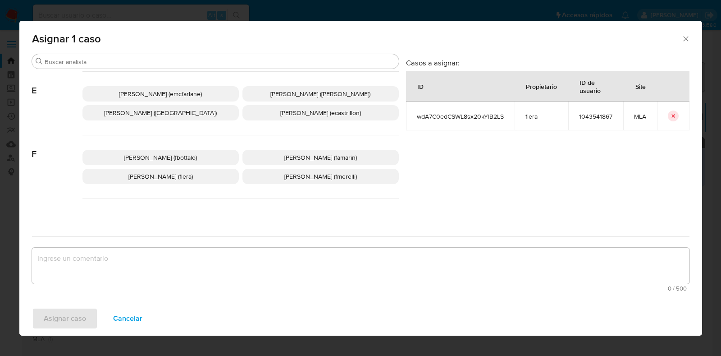
click at [193, 178] on span "Florencia Cecilia Lera (flera)" at bounding box center [160, 176] width 64 height 9
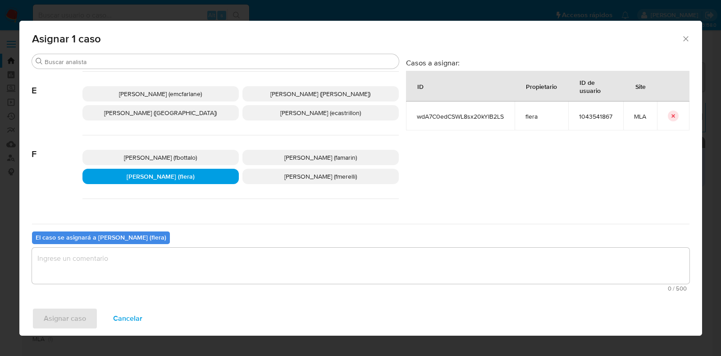
click at [202, 262] on textarea "assign-modal" at bounding box center [361, 265] width 658 height 36
click at [60, 314] on span "Asignar caso" at bounding box center [65, 318] width 42 height 20
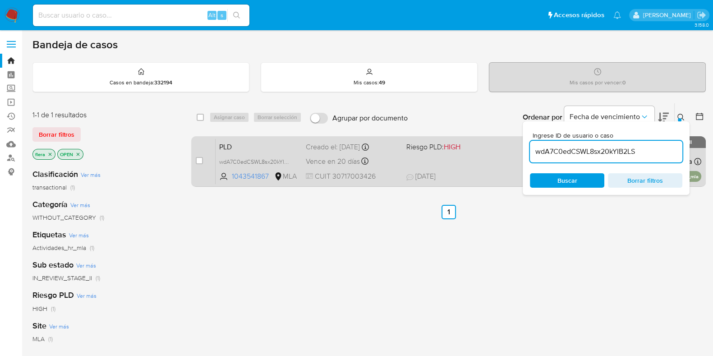
click at [286, 142] on span "PLD" at bounding box center [258, 146] width 79 height 12
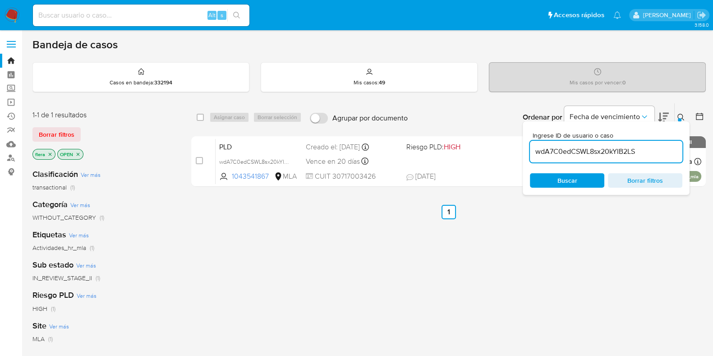
click at [566, 152] on input "wdA7C0edCSWL8sx20kYIB2LS" at bounding box center [606, 152] width 152 height 12
paste input "vlGhpOvKRbgX54NTP50zKpfq"
type input "vlGhpOvKRbgX54NTP50zKpfq"
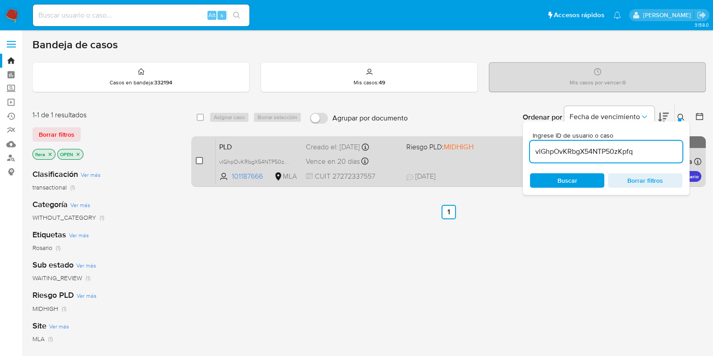
click at [201, 161] on input "checkbox" at bounding box center [199, 160] width 7 height 7
checkbox input "true"
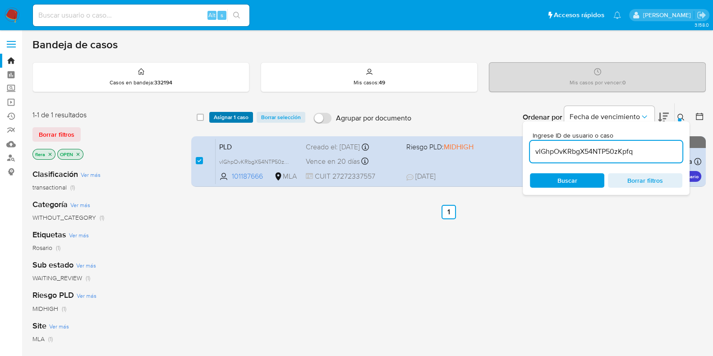
click at [221, 114] on span "Asignar 1 caso" at bounding box center [231, 117] width 35 height 9
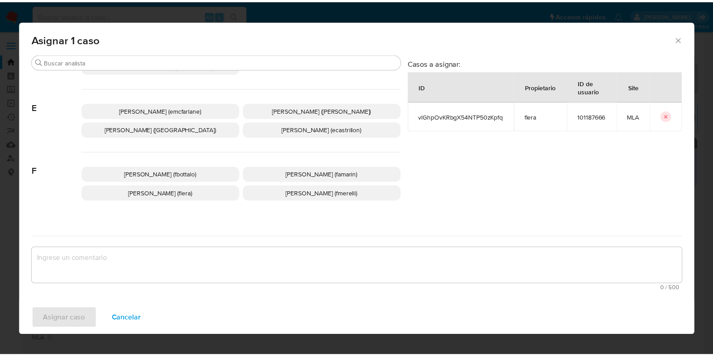
scroll to position [169, 0]
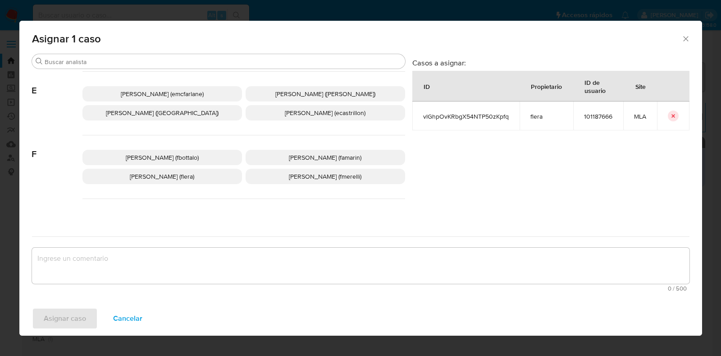
click at [199, 175] on p "Florencia Cecilia Lera (flera)" at bounding box center [162, 176] width 160 height 15
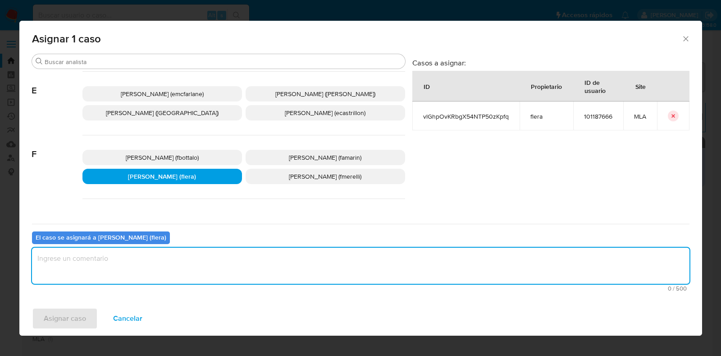
click at [182, 271] on textarea "assign-modal" at bounding box center [361, 265] width 658 height 36
click at [72, 320] on span "Asignar caso" at bounding box center [65, 318] width 42 height 20
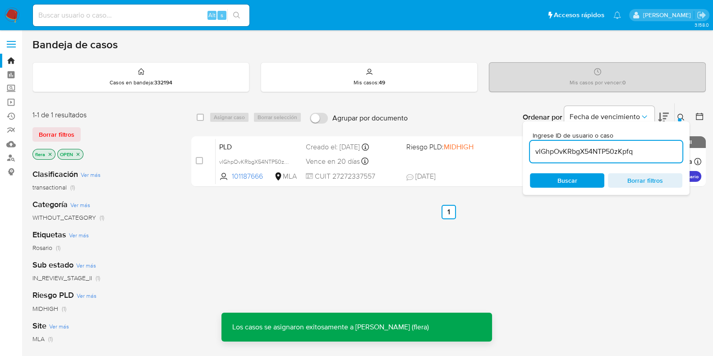
click at [251, 149] on span "PLD" at bounding box center [258, 146] width 79 height 12
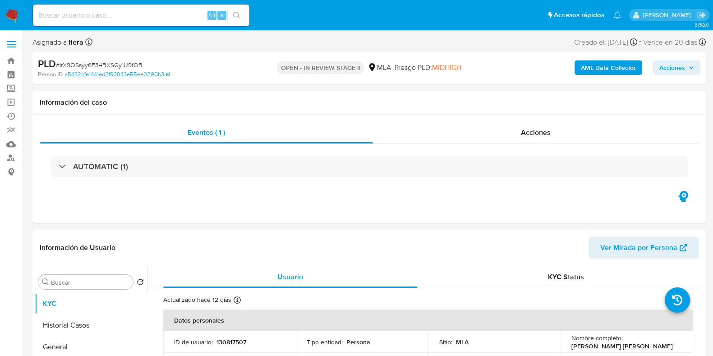
select select "10"
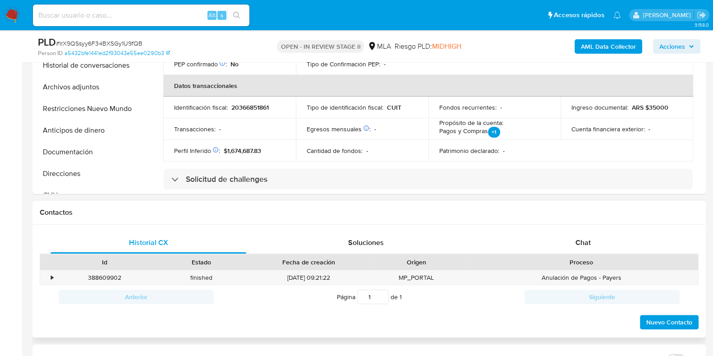
scroll to position [282, 0]
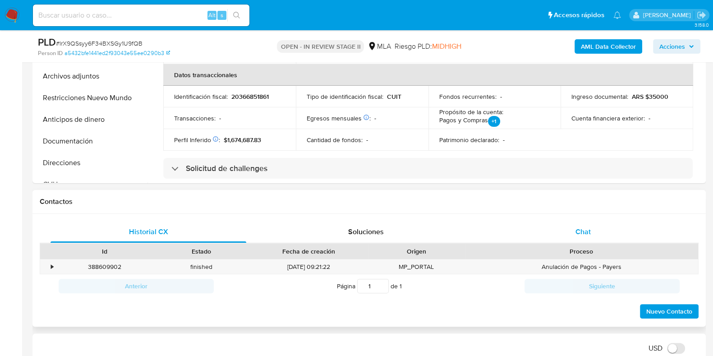
click at [575, 230] on div "Chat" at bounding box center [583, 232] width 196 height 22
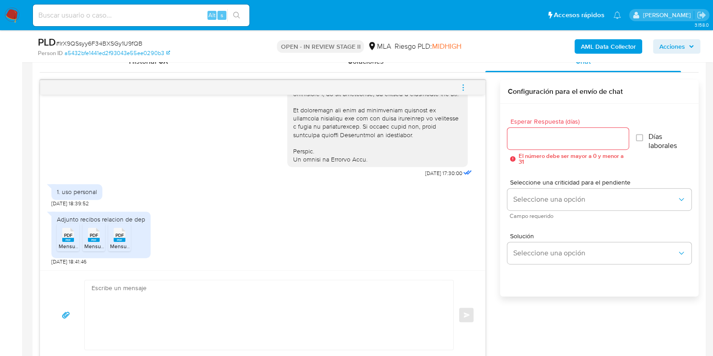
scroll to position [507, 0]
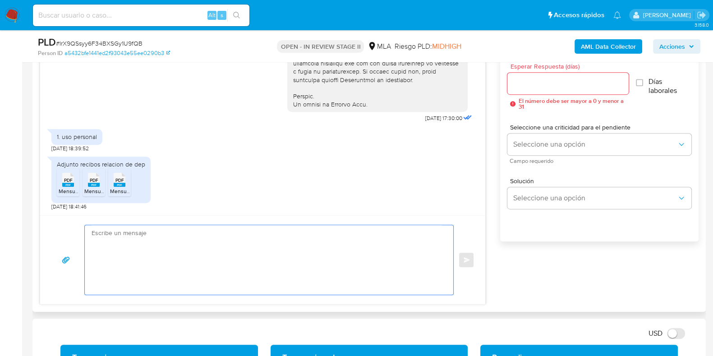
click at [193, 256] on textarea at bounding box center [267, 259] width 350 height 69
paste textarea "Hola, ¡Muchas gracias por tu respuesta! Confirmamos la recepción de la document…"
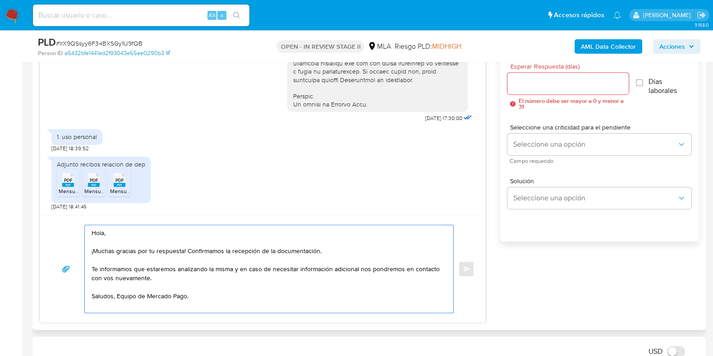
type textarea "Hola, ¡Muchas gracias por tu respuesta! Confirmamos la recepción de la document…"
click at [534, 83] on input "Esperar Respuesta (días)" at bounding box center [567, 84] width 121 height 12
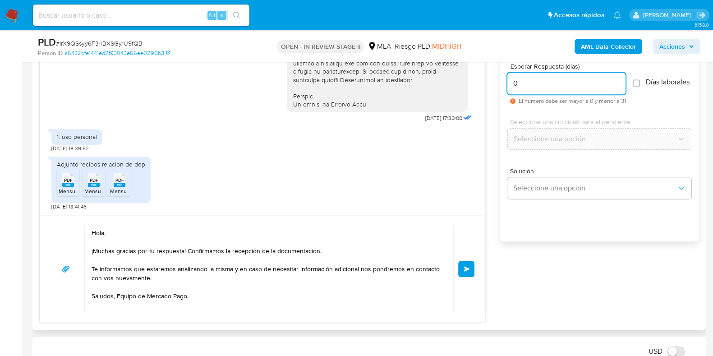
scroll to position [450, 0]
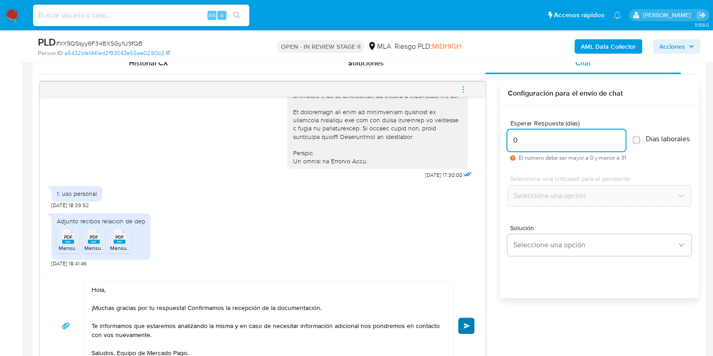
type input "0"
click at [467, 323] on span "Enviar" at bounding box center [466, 325] width 6 height 5
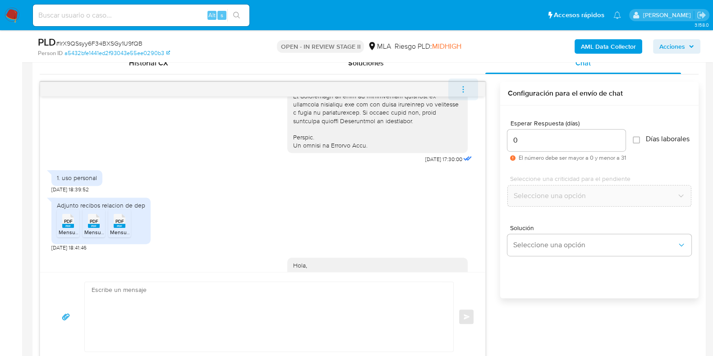
scroll to position [536, 0]
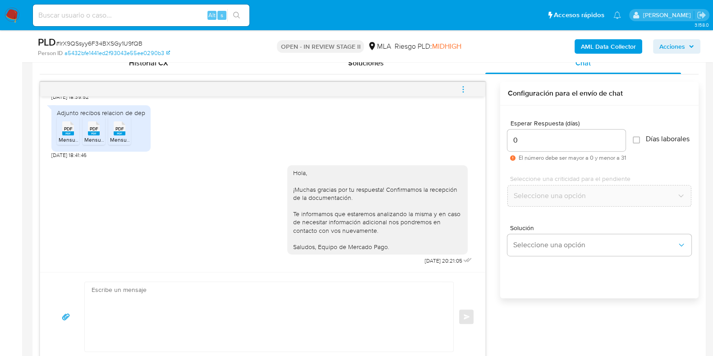
click at [467, 91] on icon "menu-action" at bounding box center [463, 89] width 8 height 8
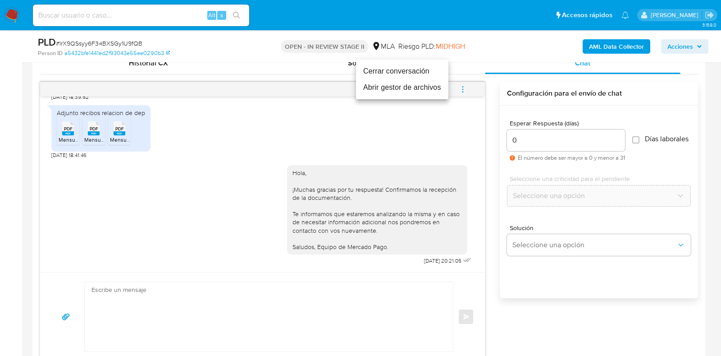
click at [379, 67] on li "Cerrar conversación" at bounding box center [402, 71] width 92 height 16
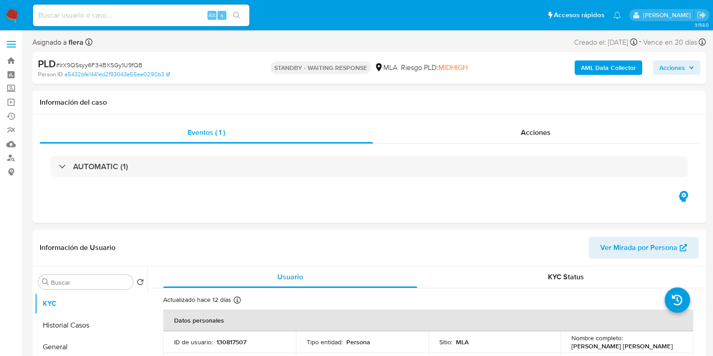
select select "10"
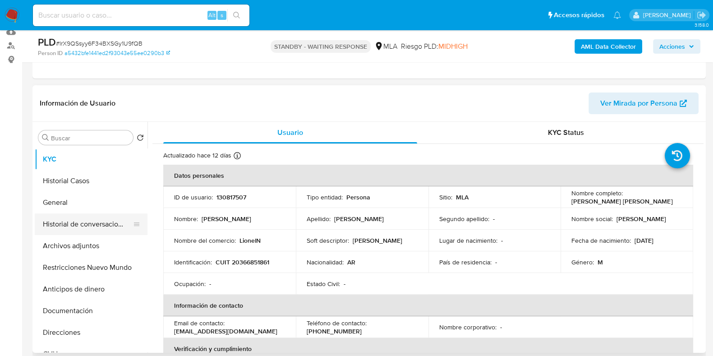
click at [90, 224] on button "Historial de conversaciones" at bounding box center [87, 224] width 105 height 22
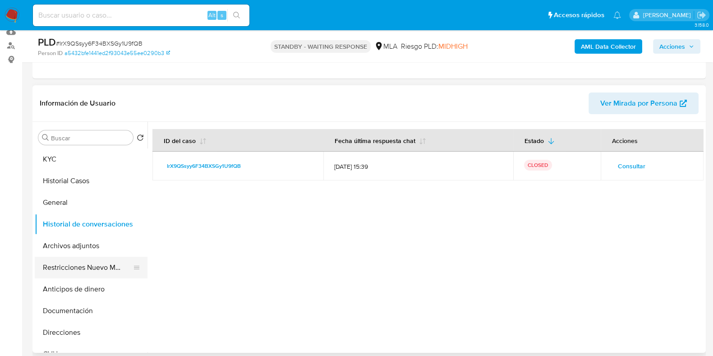
click at [93, 263] on button "Restricciones Nuevo Mundo" at bounding box center [87, 267] width 105 height 22
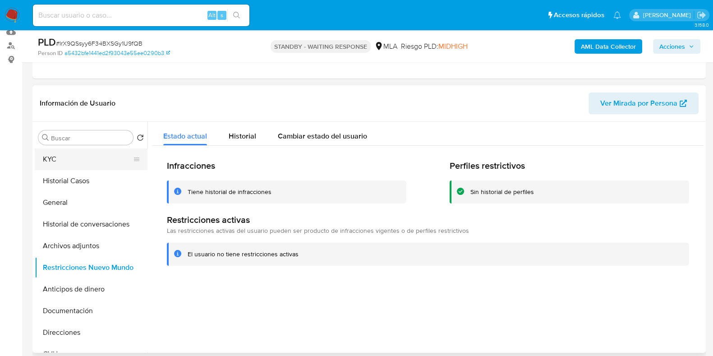
click at [90, 164] on button "KYC" at bounding box center [87, 159] width 105 height 22
